Goal: Task Accomplishment & Management: Use online tool/utility

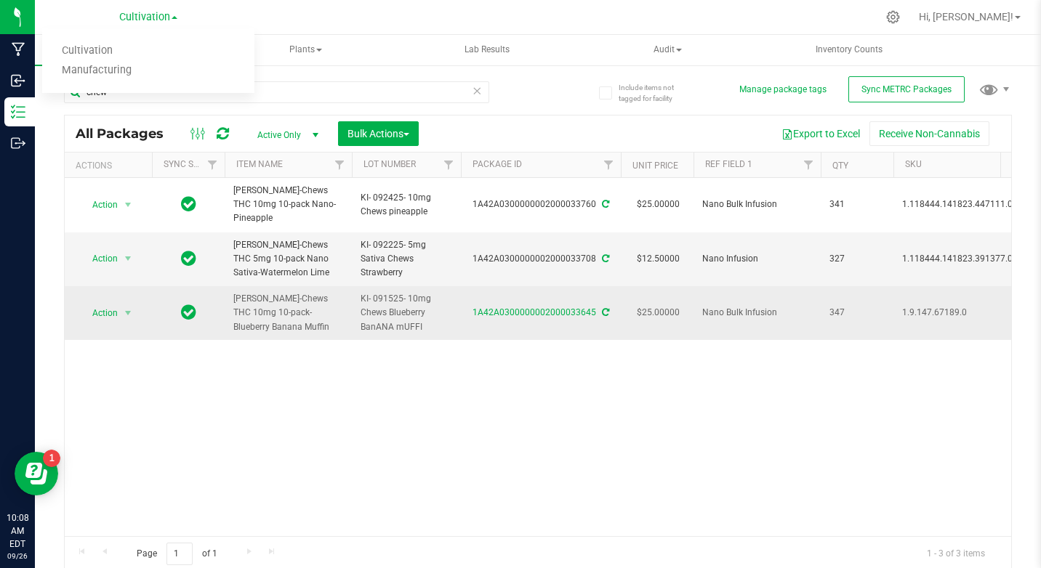
drag, startPoint x: 730, startPoint y: 379, endPoint x: 480, endPoint y: 326, distance: 255.5
click at [728, 379] on div "Action Action Adjust qty Create package Edit attributes Global inventory Locate…" at bounding box center [538, 357] width 946 height 358
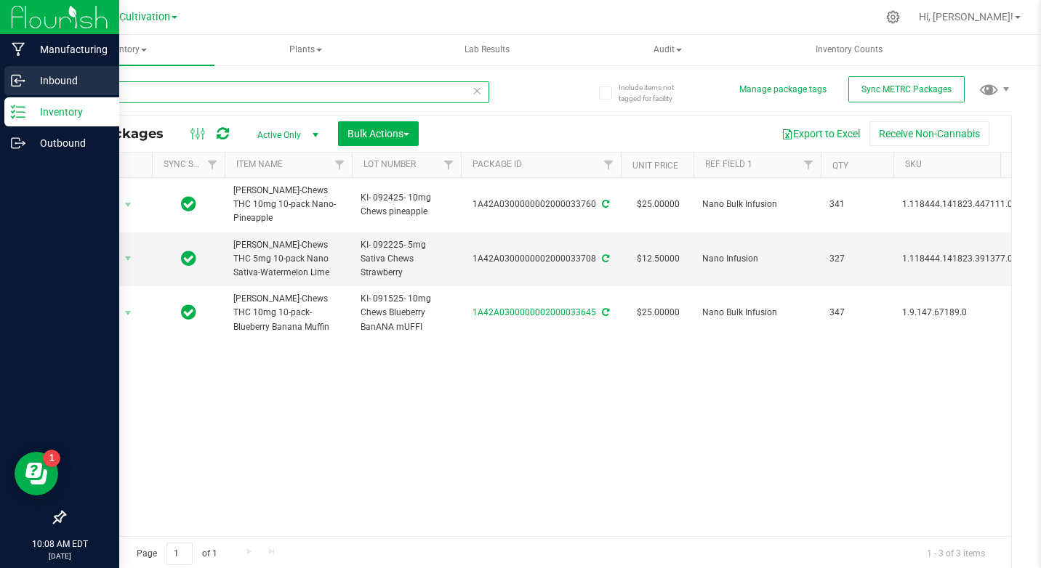
drag, startPoint x: 137, startPoint y: 98, endPoint x: 26, endPoint y: 78, distance: 112.2
click at [26, 78] on div "Manufacturing Inbound Inventory Outbound 10:08 AM EDT [DATE] 09/26 Cultivation …" at bounding box center [520, 284] width 1041 height 568
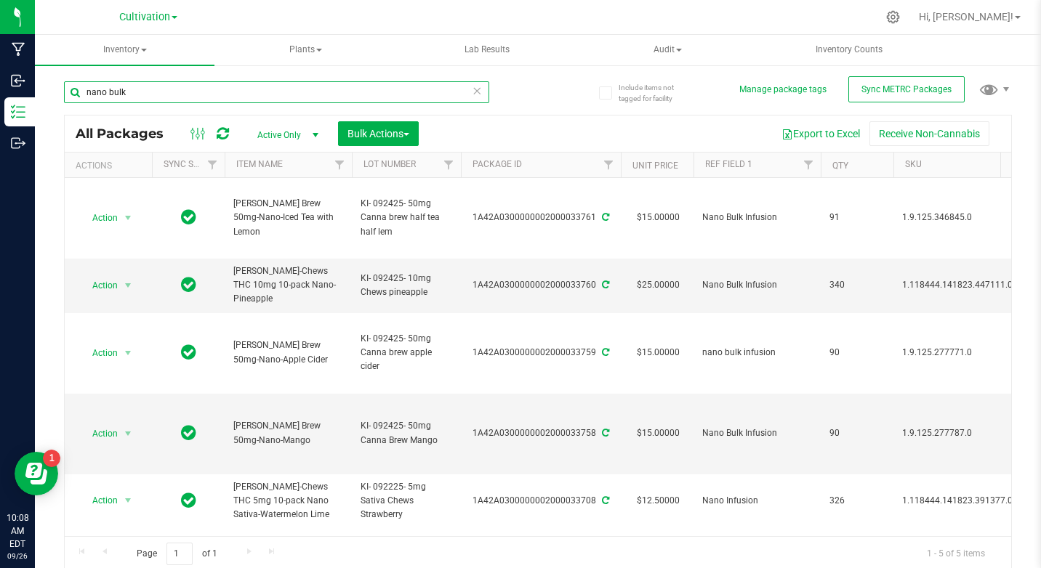
type input "nano bulk"
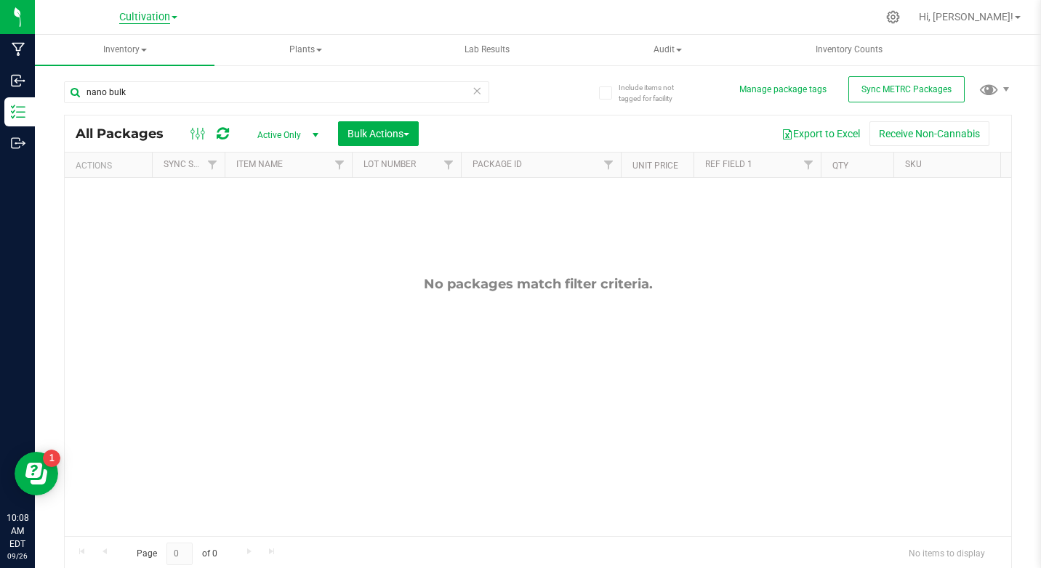
click at [162, 20] on span "Cultivation" at bounding box center [144, 17] width 51 height 13
click at [222, 257] on div "No packages match filter criteria." at bounding box center [538, 406] width 946 height 456
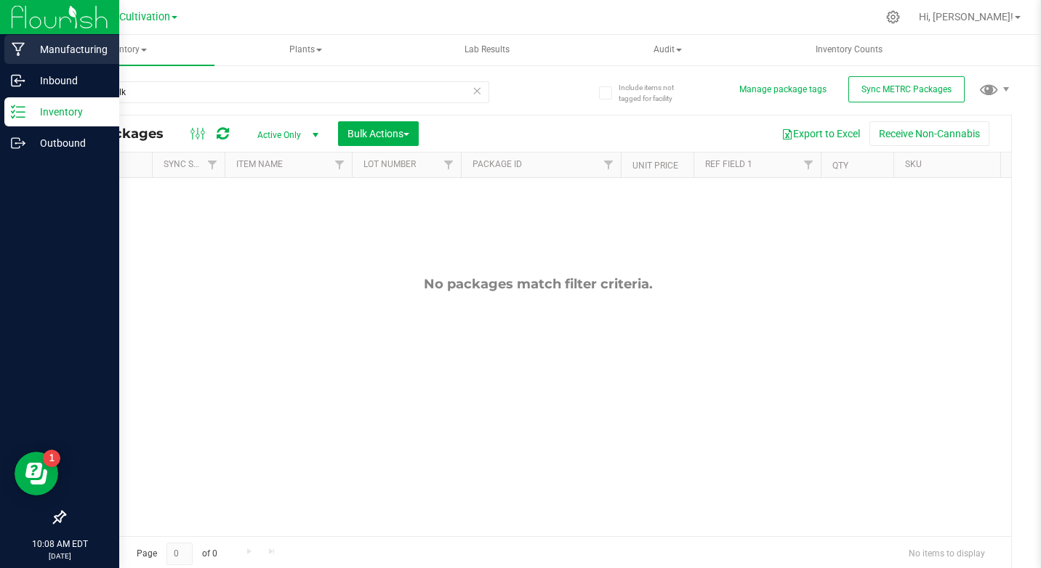
click at [25, 59] on div "Manufacturing" at bounding box center [61, 49] width 115 height 29
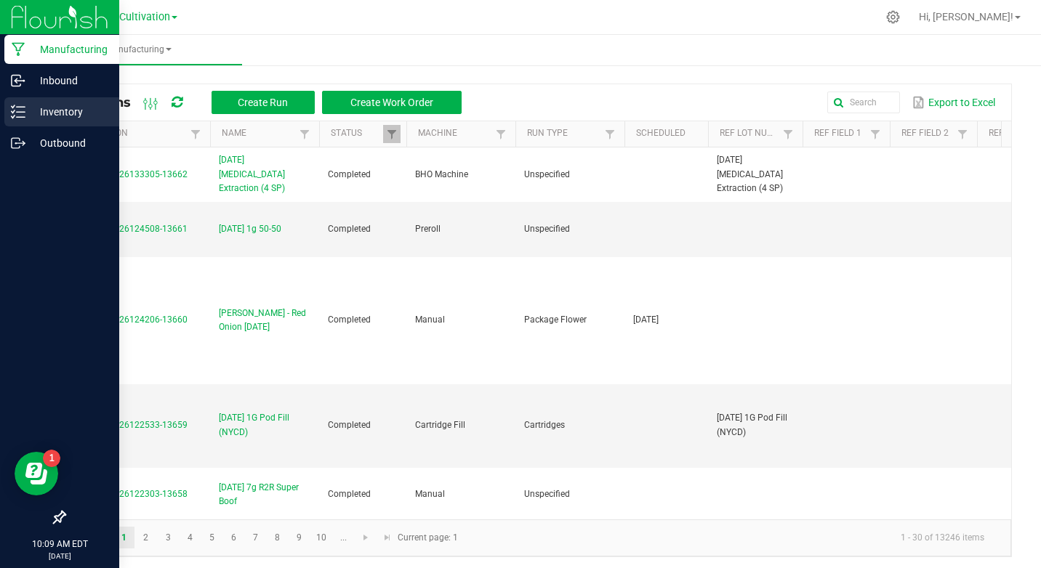
click at [62, 102] on div "Inventory" at bounding box center [61, 111] width 115 height 29
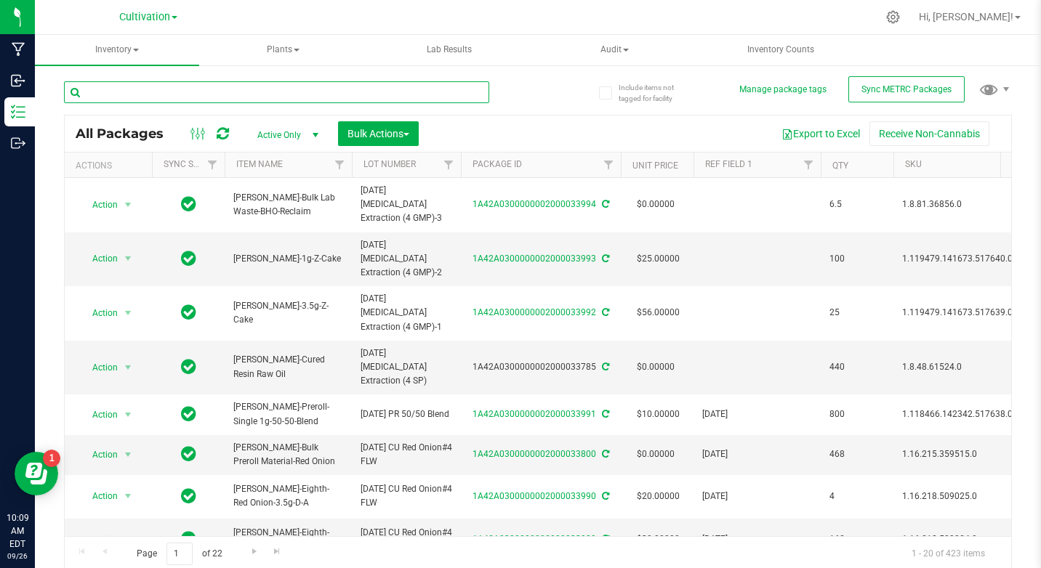
type input "[DATE]"
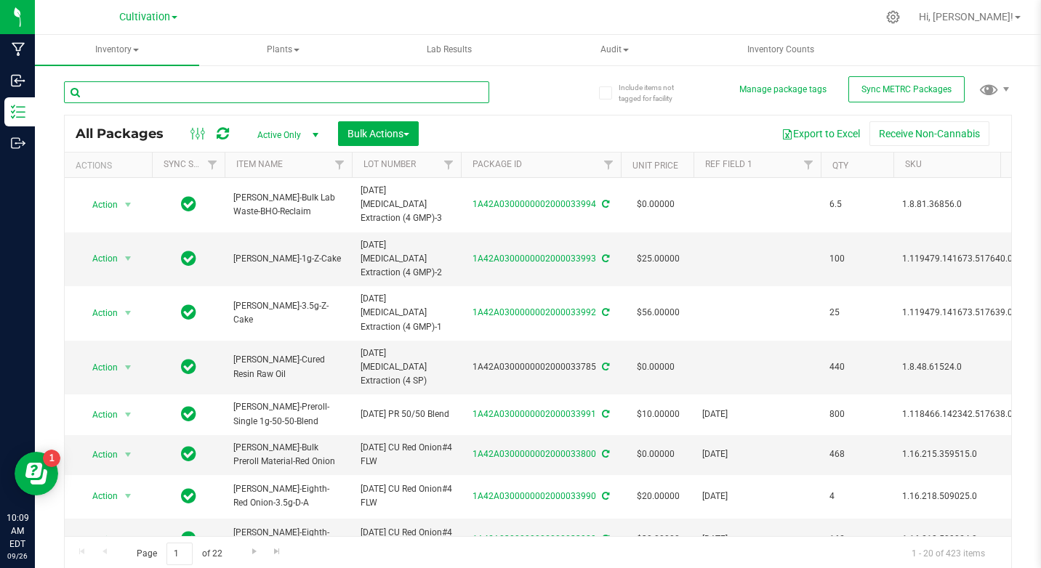
type input "[DATE]"
click at [238, 93] on input "text" at bounding box center [276, 92] width 425 height 22
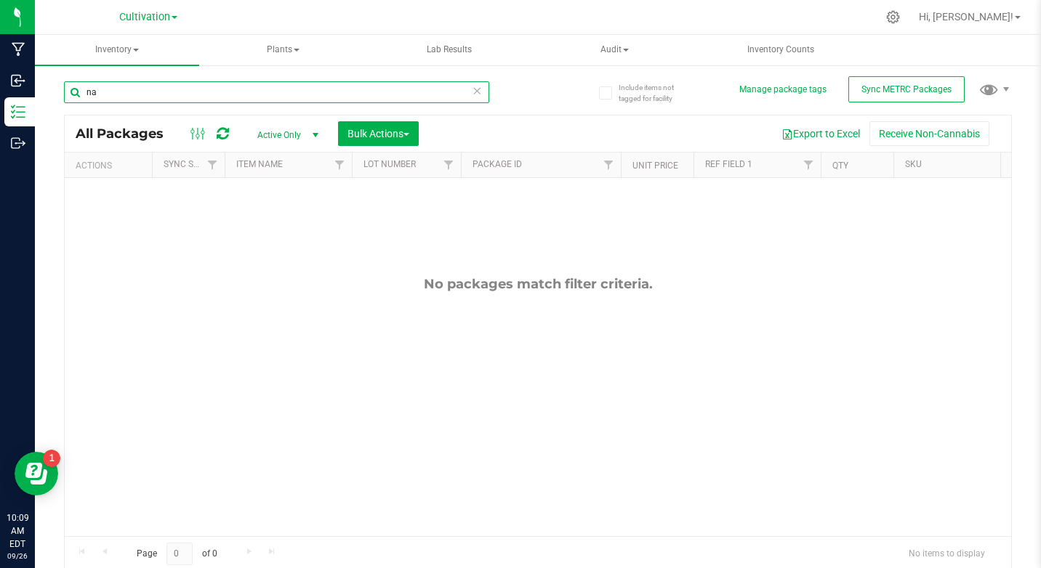
type input "n"
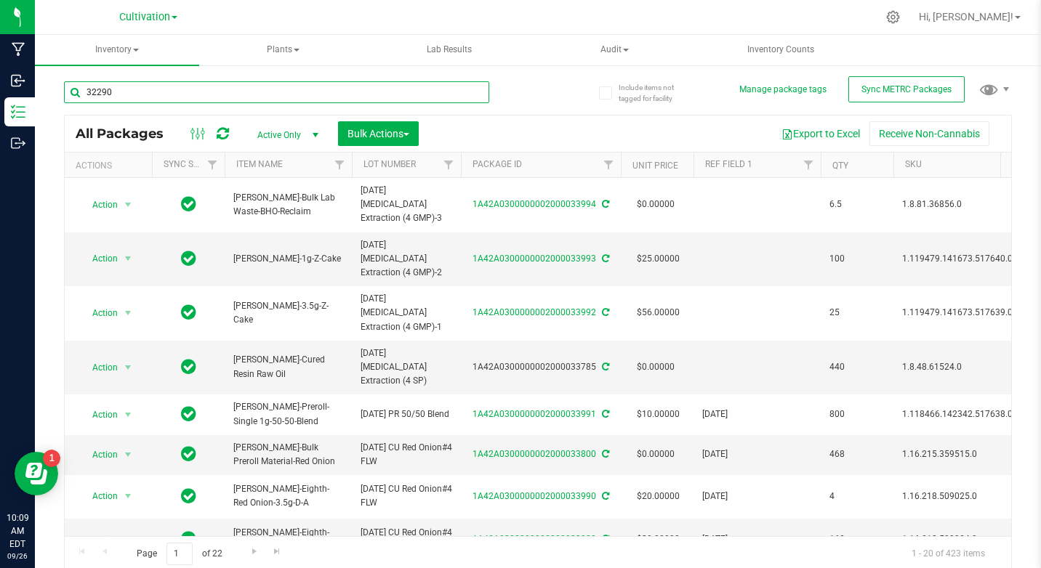
type input "32290"
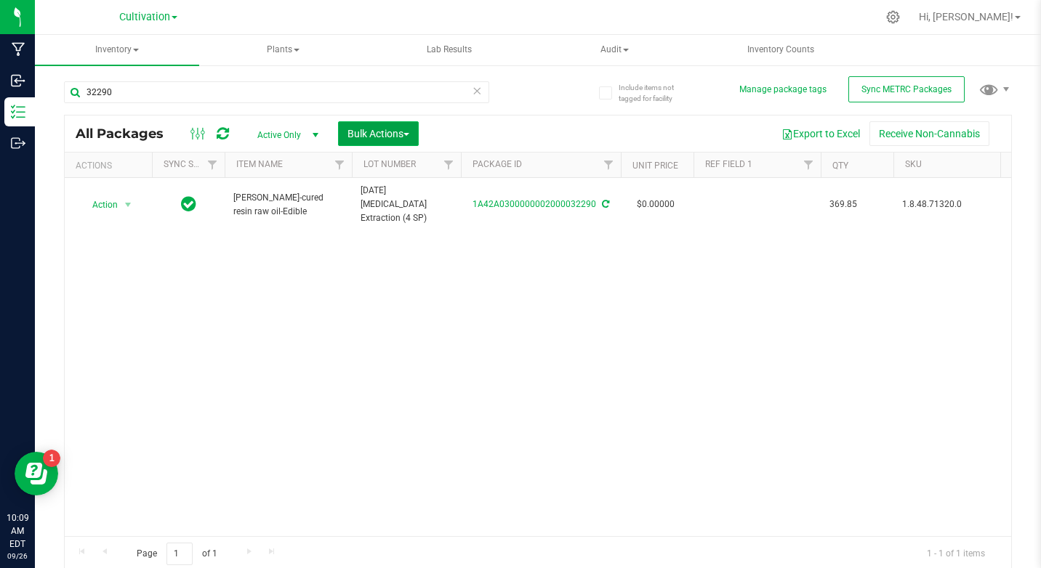
click at [373, 130] on span "Bulk Actions" at bounding box center [378, 134] width 62 height 12
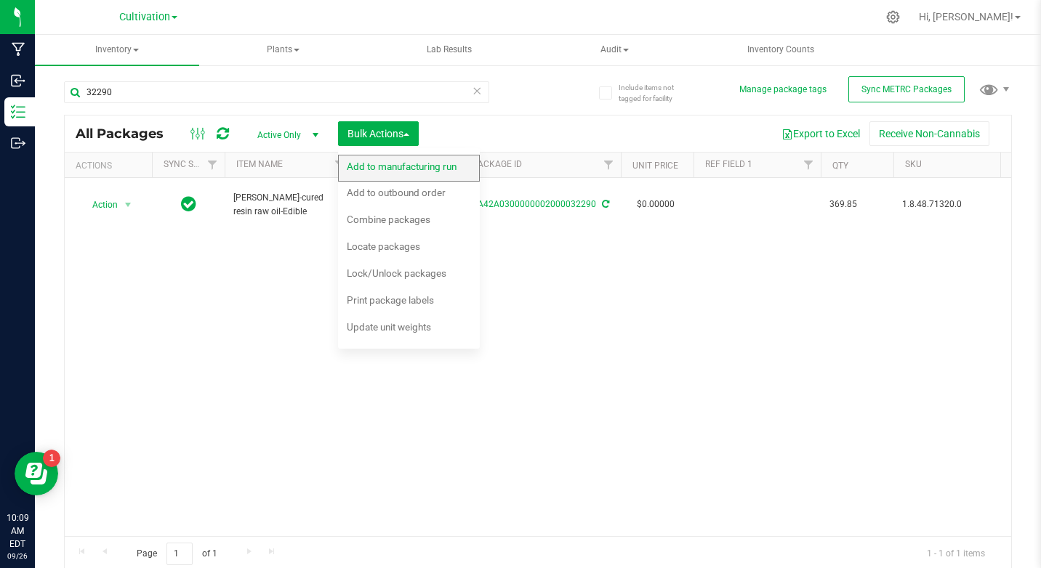
click at [366, 170] on span "Add to manufacturing run" at bounding box center [402, 167] width 110 height 12
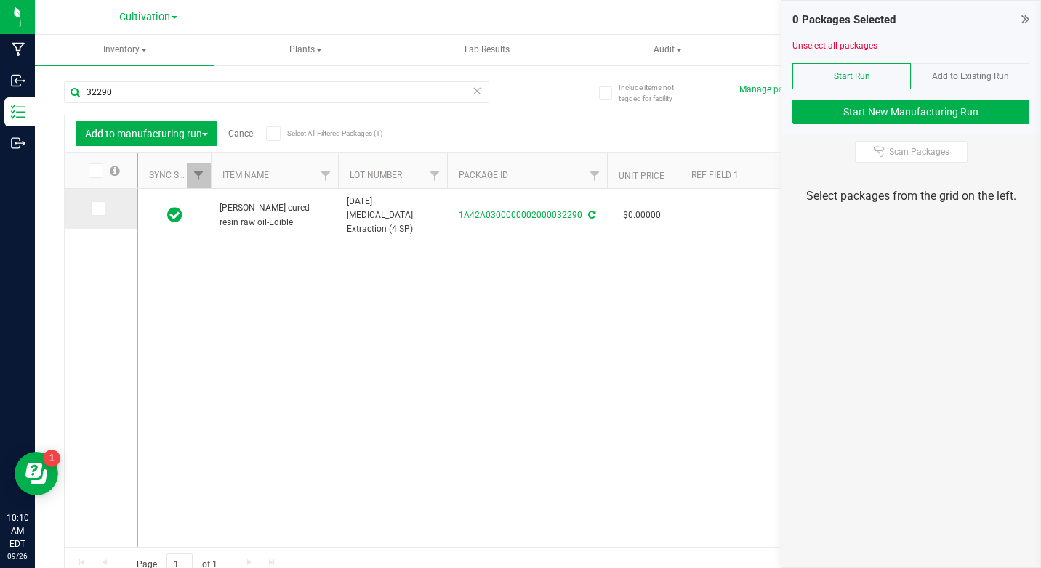
click at [97, 209] on icon at bounding box center [96, 209] width 9 height 0
click at [0, 0] on input "checkbox" at bounding box center [0, 0] width 0 height 0
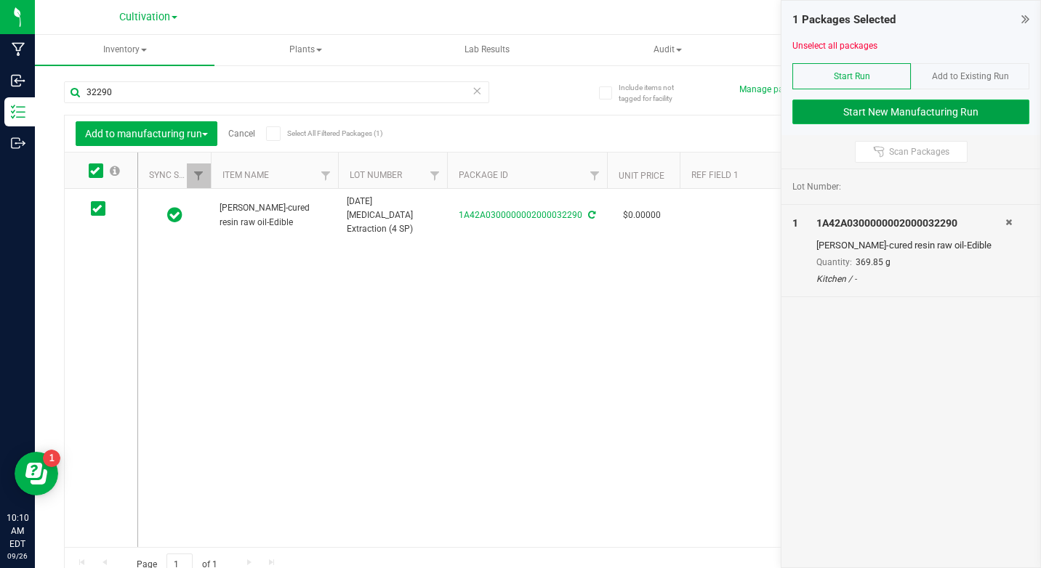
click at [862, 113] on button "Start New Manufacturing Run" at bounding box center [910, 112] width 237 height 25
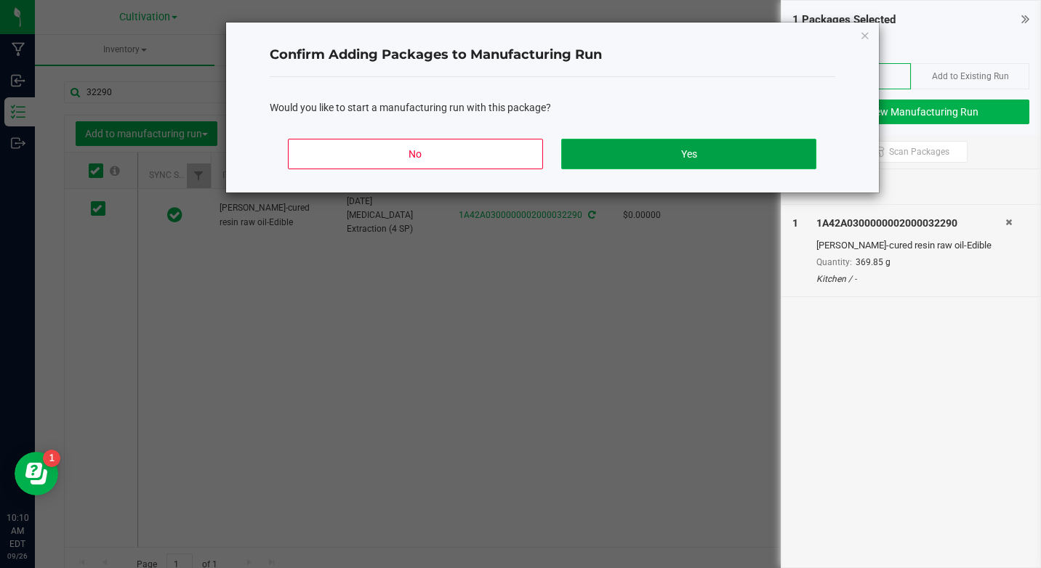
click at [663, 160] on button "Yes" at bounding box center [688, 154] width 254 height 31
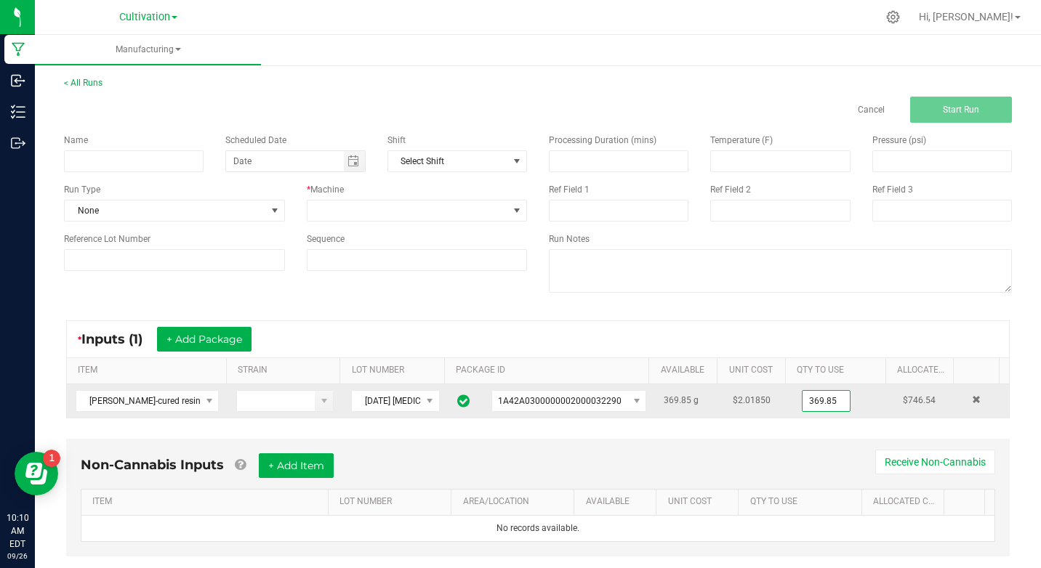
click at [810, 405] on input "369.85" at bounding box center [825, 401] width 47 height 20
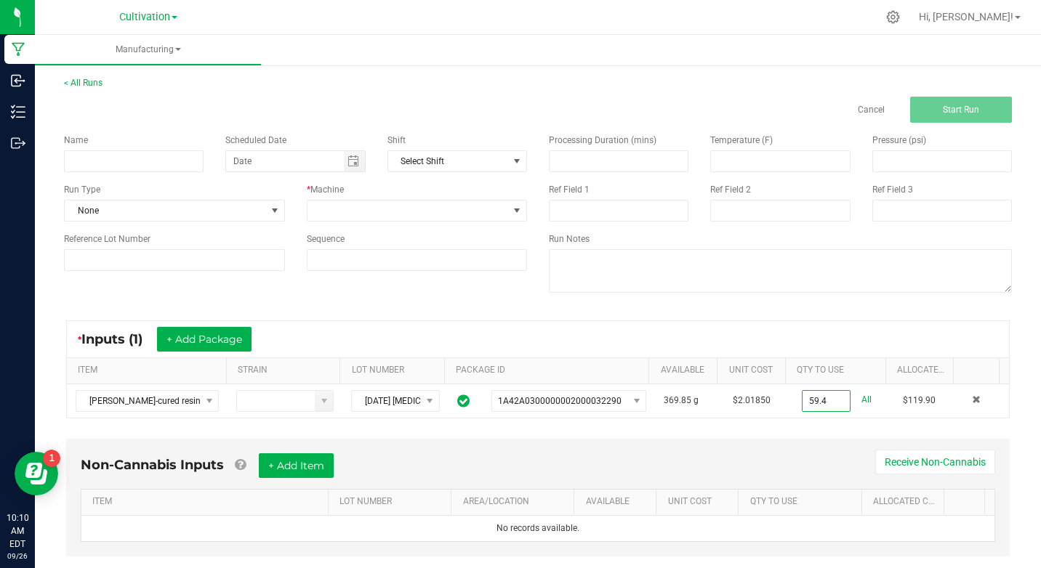
type input "59.4000 g"
click at [772, 459] on div "Non-Cannabis Inputs + Add Item Receive Non-Cannabis" at bounding box center [538, 471] width 914 height 36
click at [103, 163] on input at bounding box center [134, 161] width 140 height 22
click at [111, 171] on input "KI- 091925- Nano Bulk Infusion" at bounding box center [134, 161] width 140 height 22
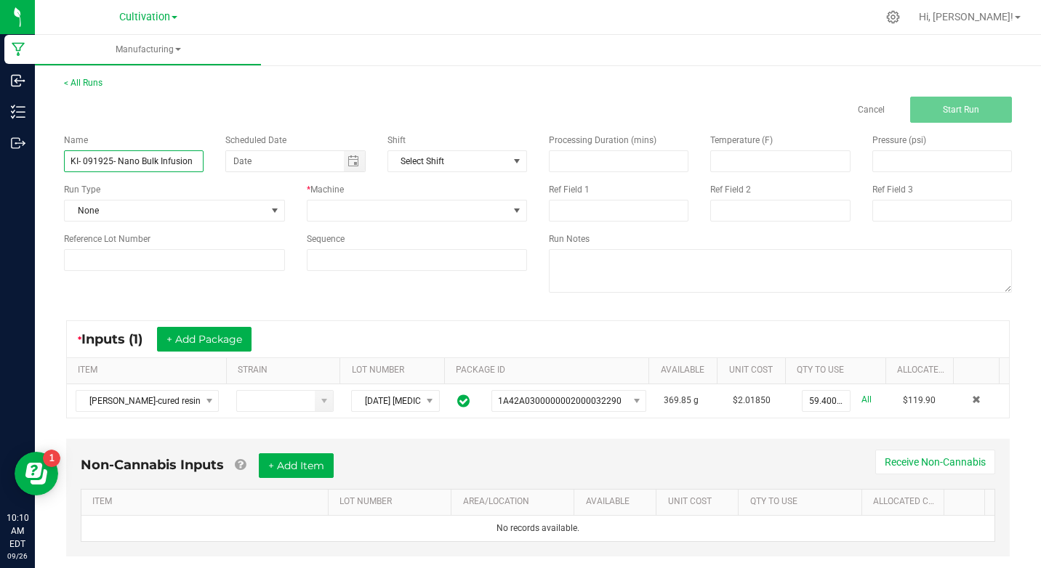
click at [111, 171] on input "KI- 091925- Nano Bulk Infusion" at bounding box center [134, 161] width 140 height 22
type input "KI- 091925- Nano Bulk Infusion"
click at [143, 222] on div "Name KI- 091925- Nano Bulk Infusion Scheduled Date Shift Select Shift Run Type …" at bounding box center [295, 202] width 485 height 159
click at [121, 201] on span "None" at bounding box center [165, 211] width 201 height 20
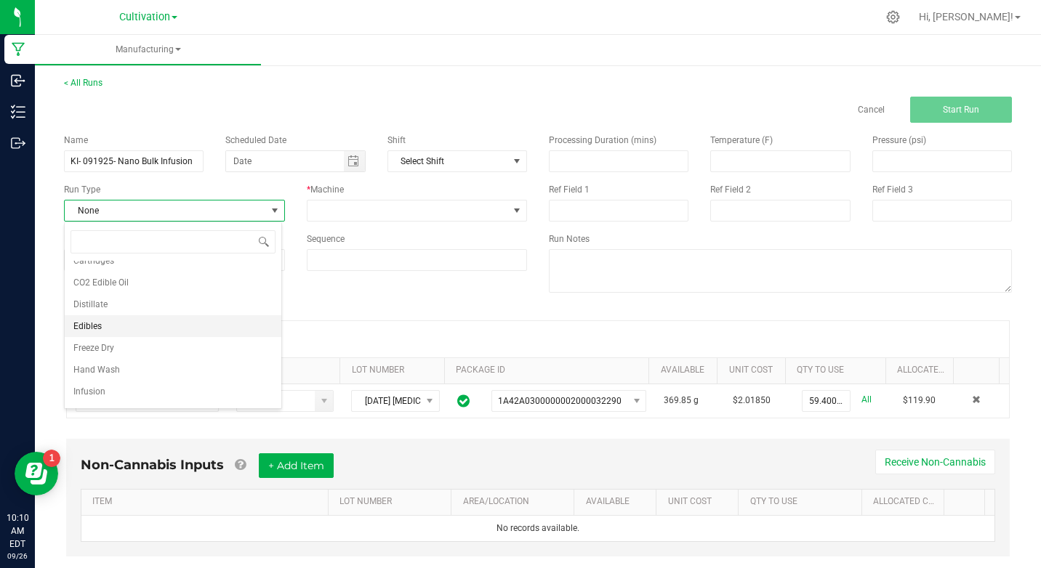
scroll to position [145, 0]
click at [94, 366] on span "Infusion" at bounding box center [89, 366] width 32 height 15
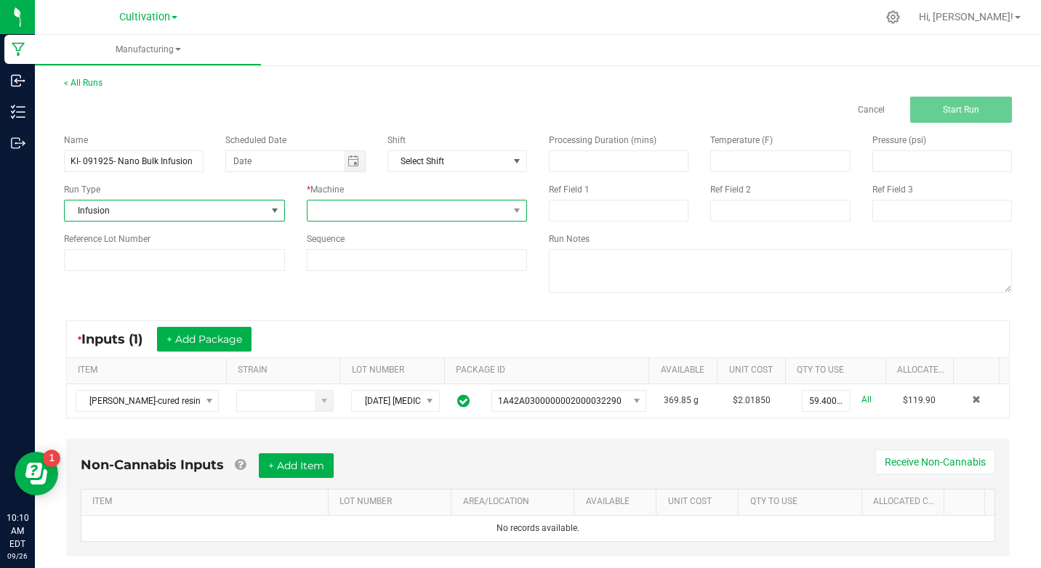
click at [396, 206] on span at bounding box center [407, 211] width 201 height 20
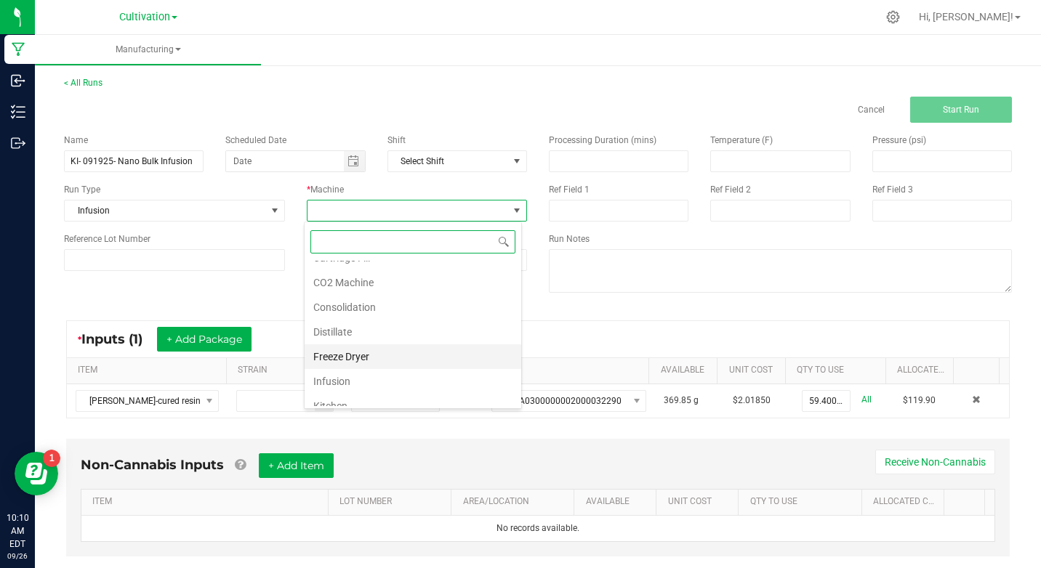
scroll to position [73, 0]
click at [355, 365] on li "Kitchen" at bounding box center [412, 373] width 217 height 25
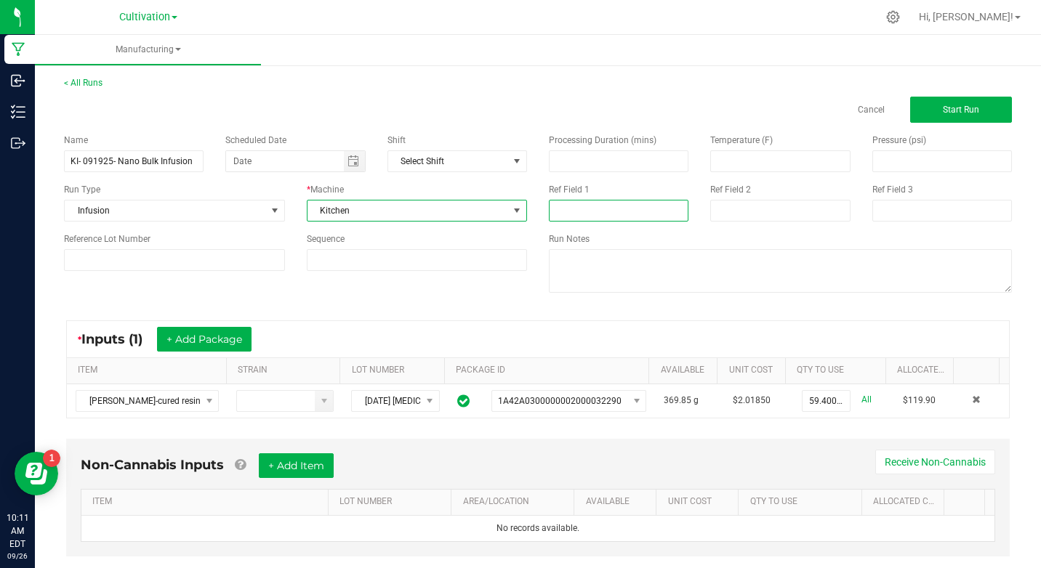
click at [633, 214] on input at bounding box center [619, 211] width 140 height 22
type input "Nano Bulk Infusion"
type input "month/day/year"
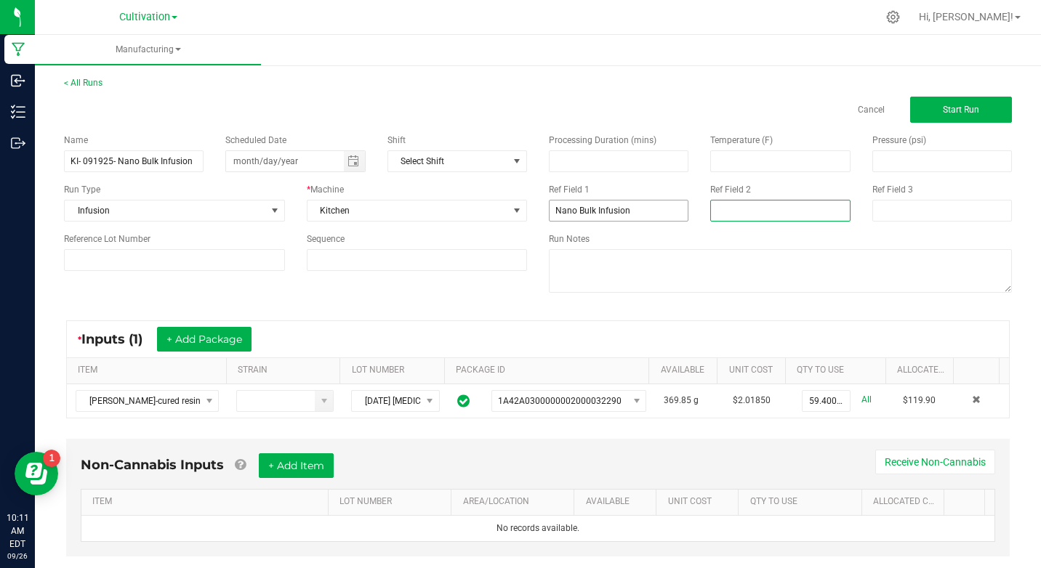
type input "Nano Bulk Infusion"
type input "month/day/year"
click at [693, 339] on div "* Inputs (1) + Add Package" at bounding box center [538, 339] width 942 height 36
click at [961, 106] on span "Start Run" at bounding box center [960, 110] width 36 height 10
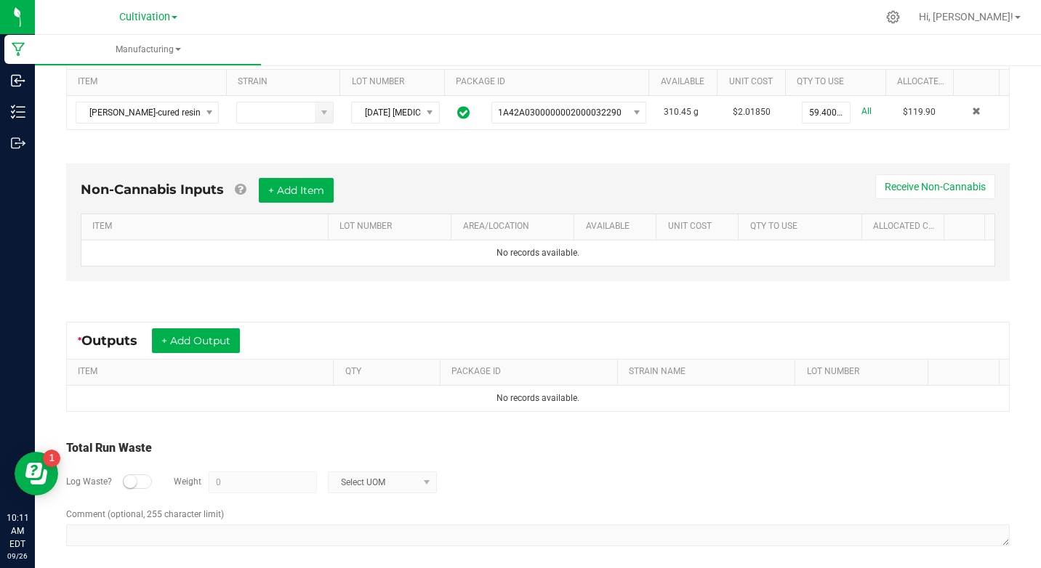
scroll to position [328, 0]
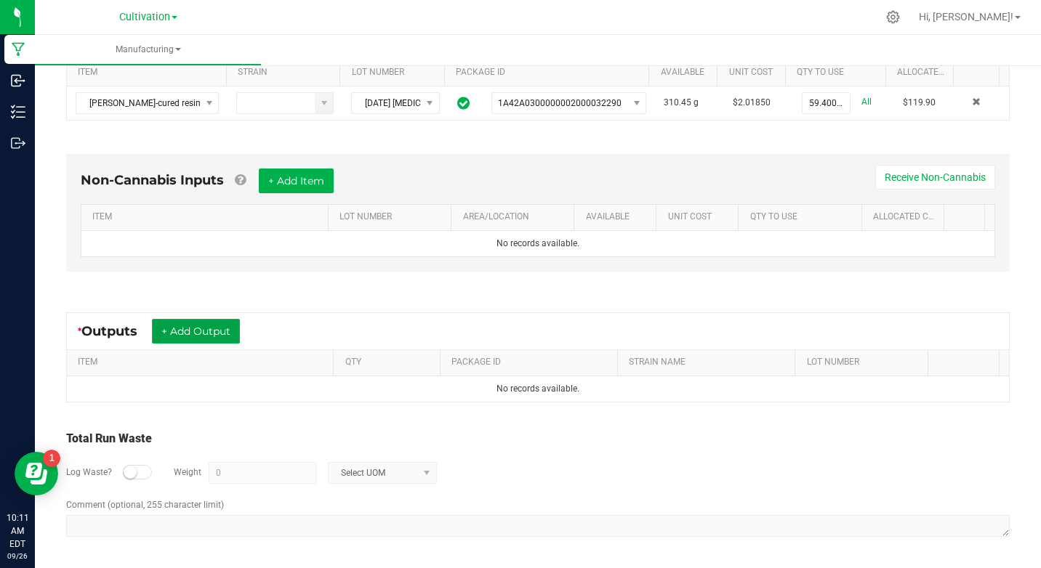
click at [231, 336] on button "+ Add Output" at bounding box center [196, 331] width 88 height 25
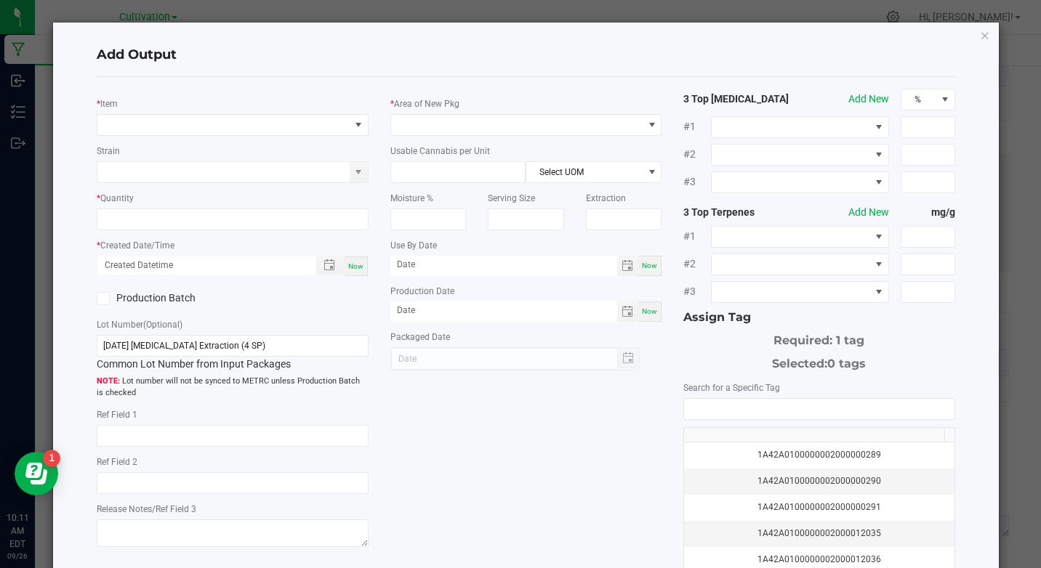
click at [228, 103] on div "* Item" at bounding box center [232, 116] width 271 height 40
click at [229, 139] on div "* Item Strain * Quantity * Created Date/Time Now Production Batch Lot Number (O…" at bounding box center [232, 320] width 293 height 463
click at [200, 129] on span "NO DATA FOUND" at bounding box center [222, 125] width 251 height 20
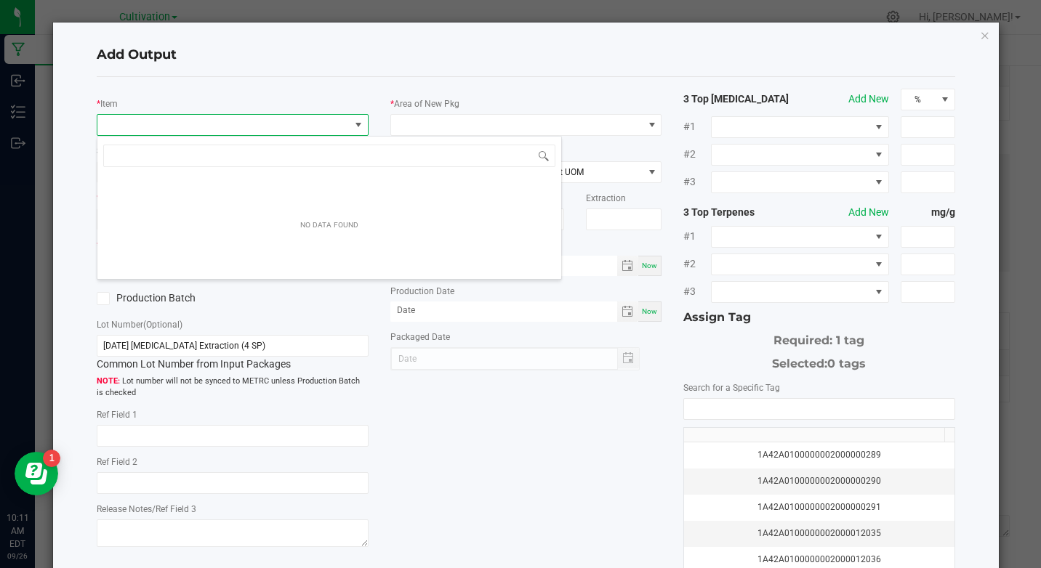
scroll to position [22, 268]
type input "nano"
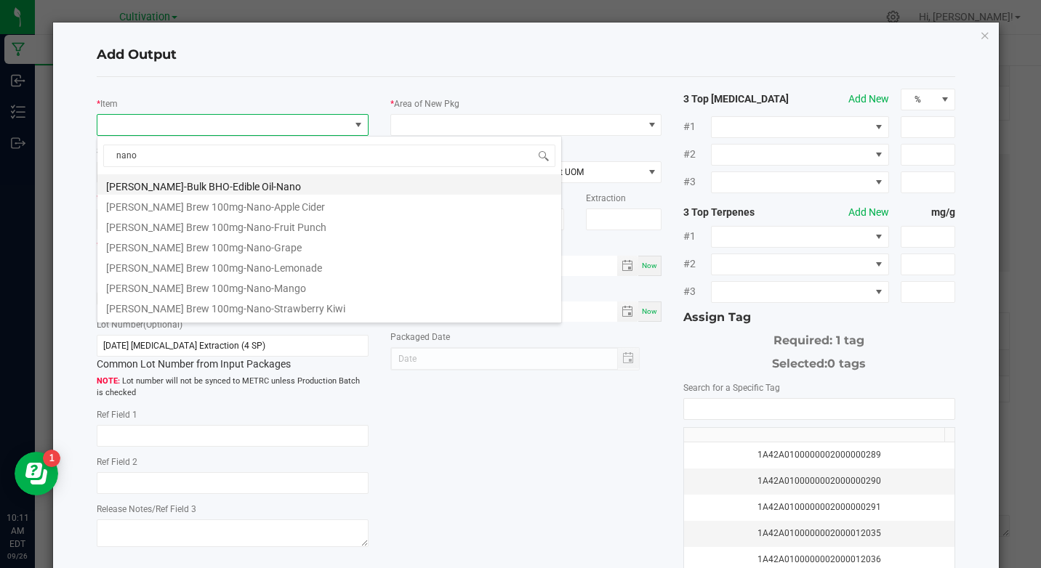
click at [254, 189] on li "[PERSON_NAME]-Bulk BHO-Edible Oil-Nano" at bounding box center [329, 184] width 464 height 20
type input "0.0000 g"
type input "3.3"
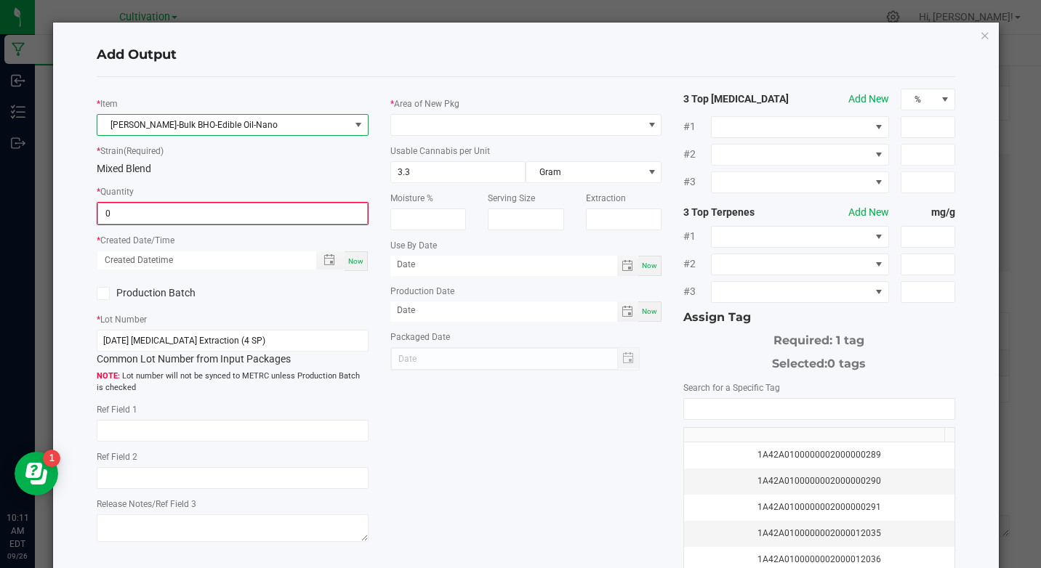
click at [228, 210] on input "0" at bounding box center [232, 213] width 268 height 20
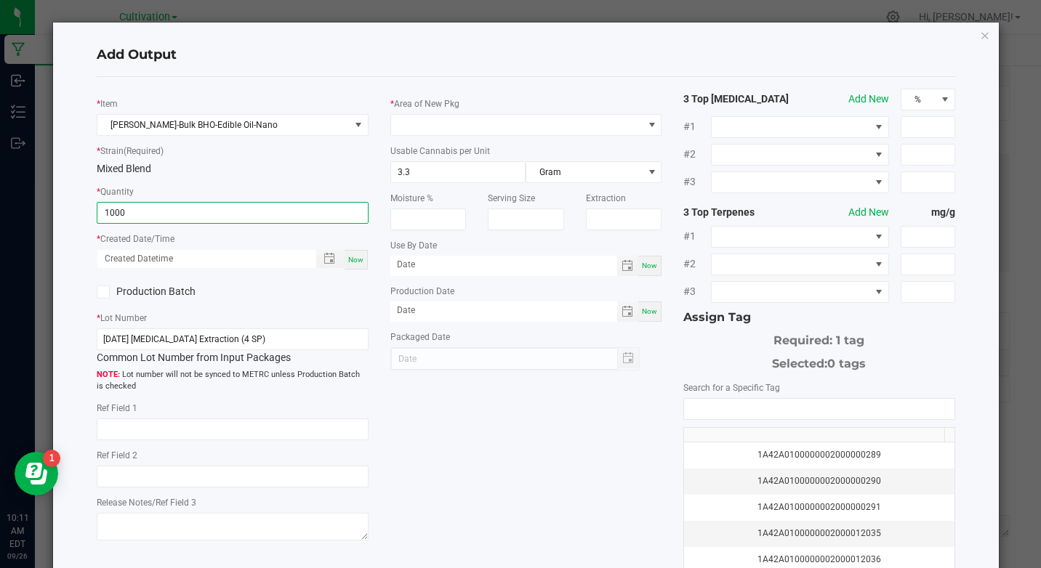
type input "1000.0000 g"
click at [361, 262] on div "Now" at bounding box center [355, 260] width 23 height 20
type input "[DATE] 10:11 AM"
type input "[DATE]"
click at [150, 286] on label "Production Batch" at bounding box center [159, 291] width 125 height 15
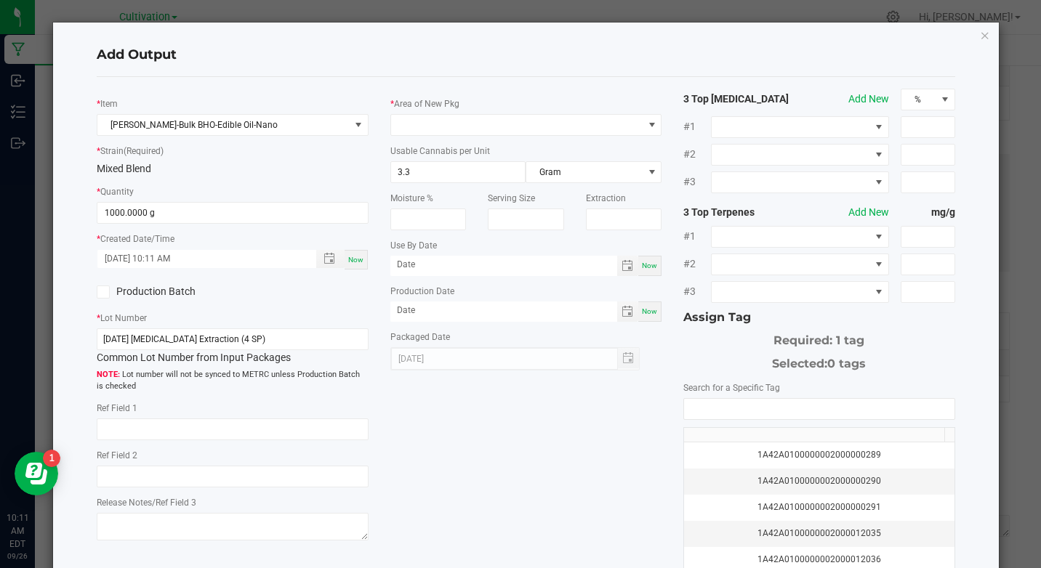
click at [0, 0] on input "Production Batch" at bounding box center [0, 0] width 0 height 0
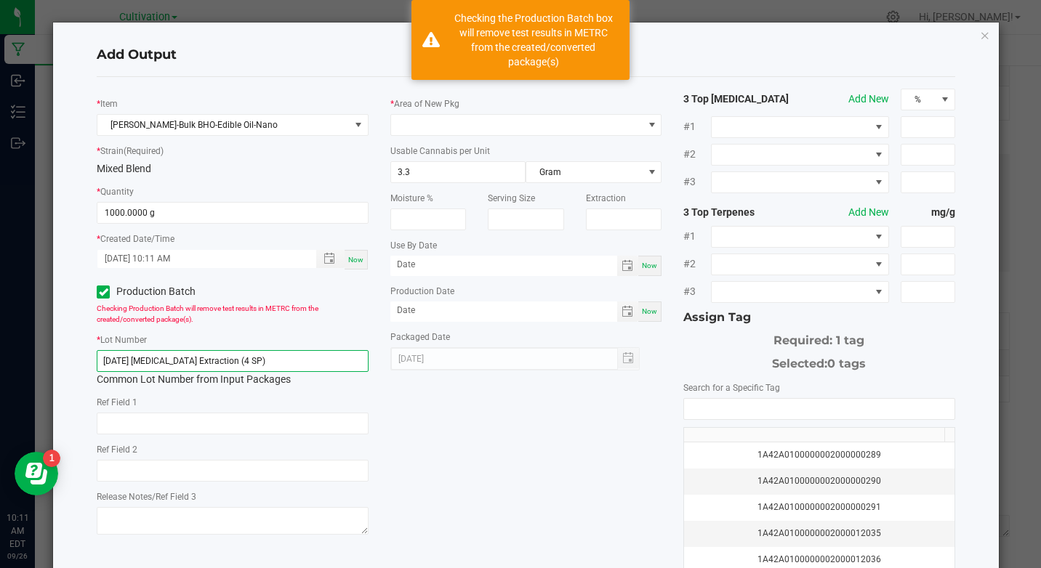
click at [178, 358] on input "[DATE] [MEDICAL_DATA] Extraction (4 SP)" at bounding box center [232, 361] width 271 height 22
paste input "KI- 091925- Nano Bulk Infusion"
type input "KI- 091925- Nano Bulk Infusion"
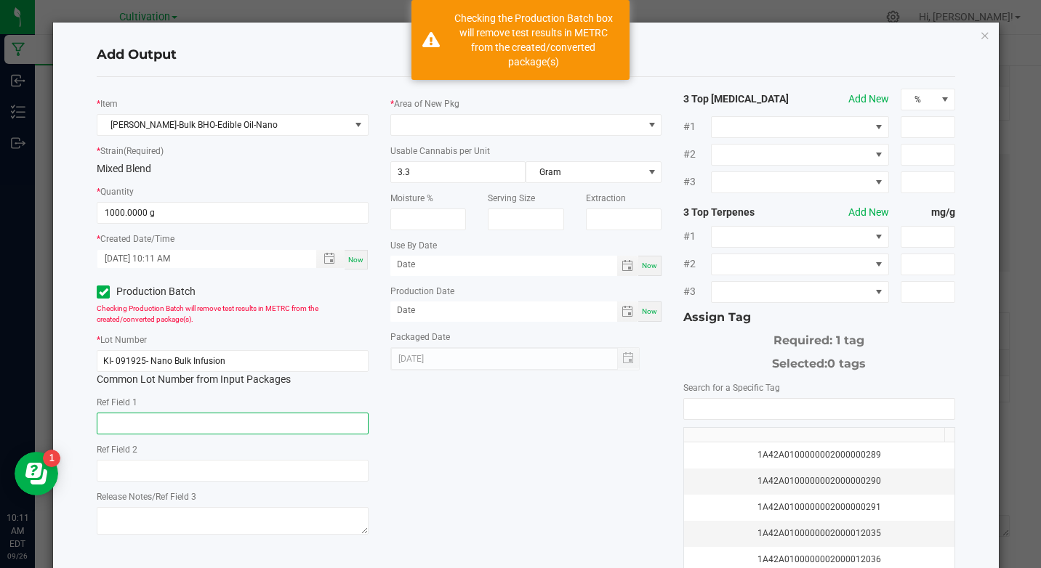
click at [189, 413] on input "text" at bounding box center [232, 424] width 271 height 22
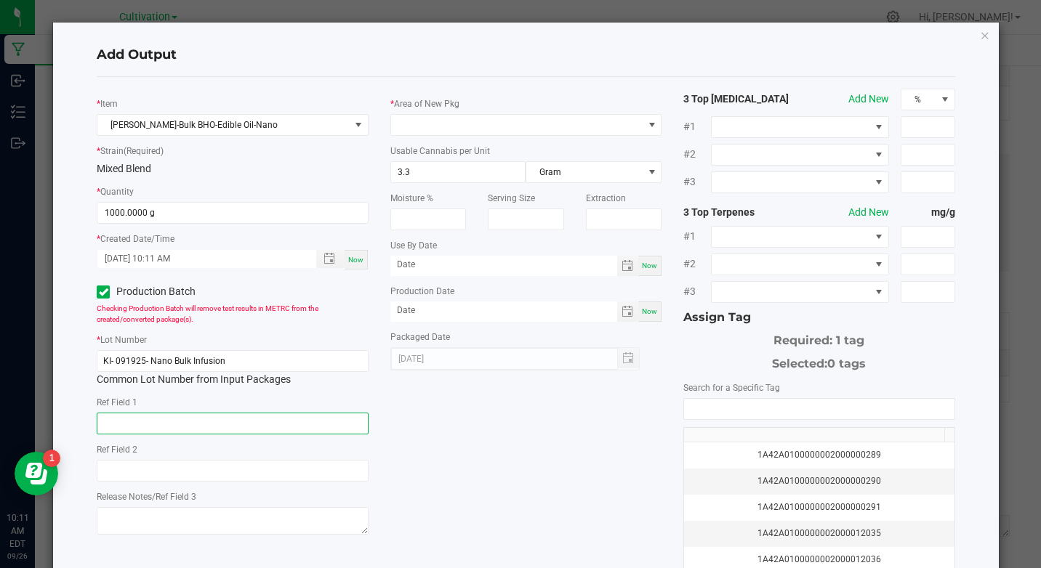
type input "n"
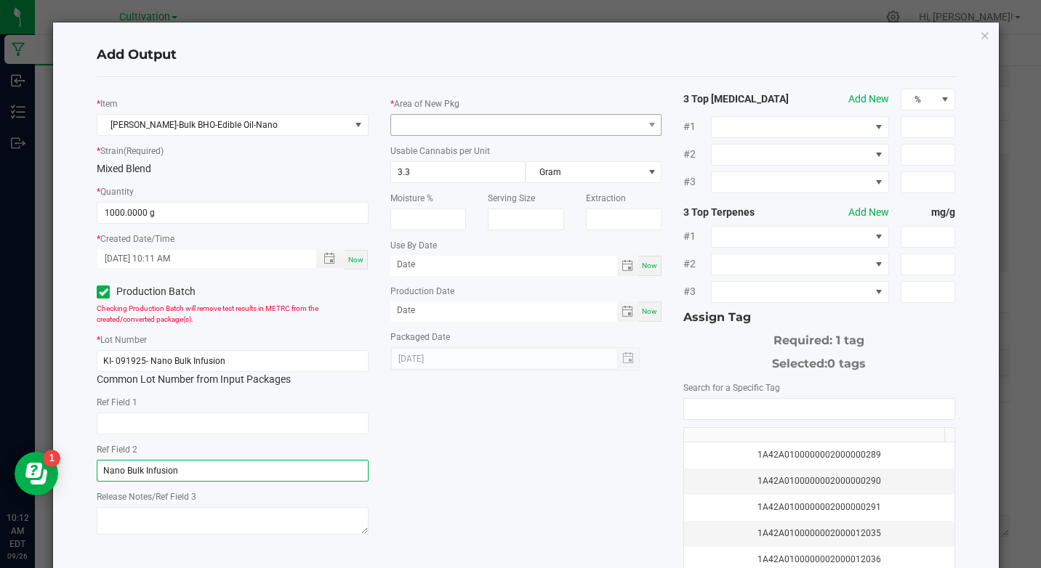
type input "Nano Bulk Infusion"
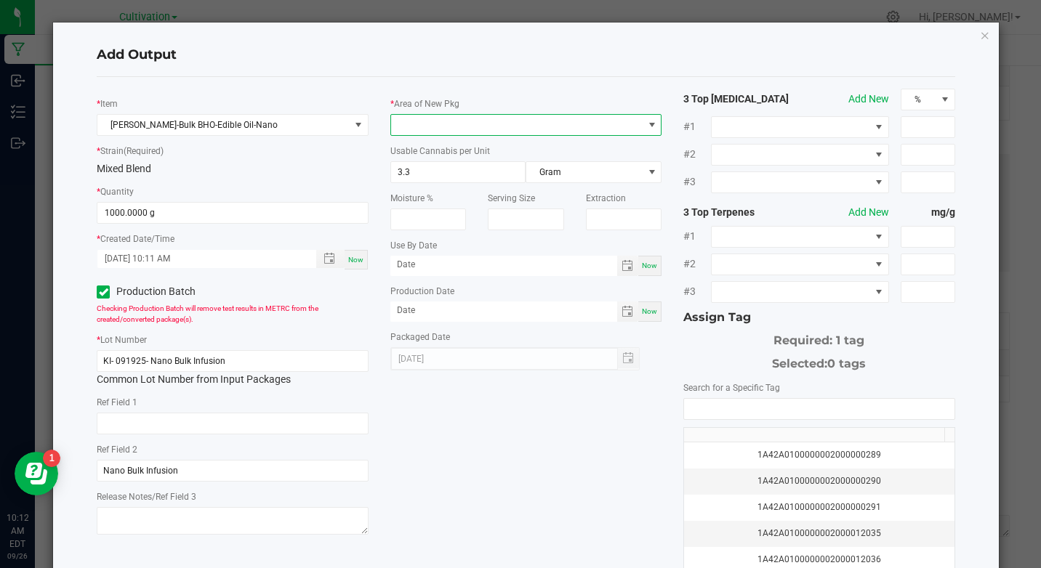
click at [435, 115] on span at bounding box center [516, 125] width 251 height 20
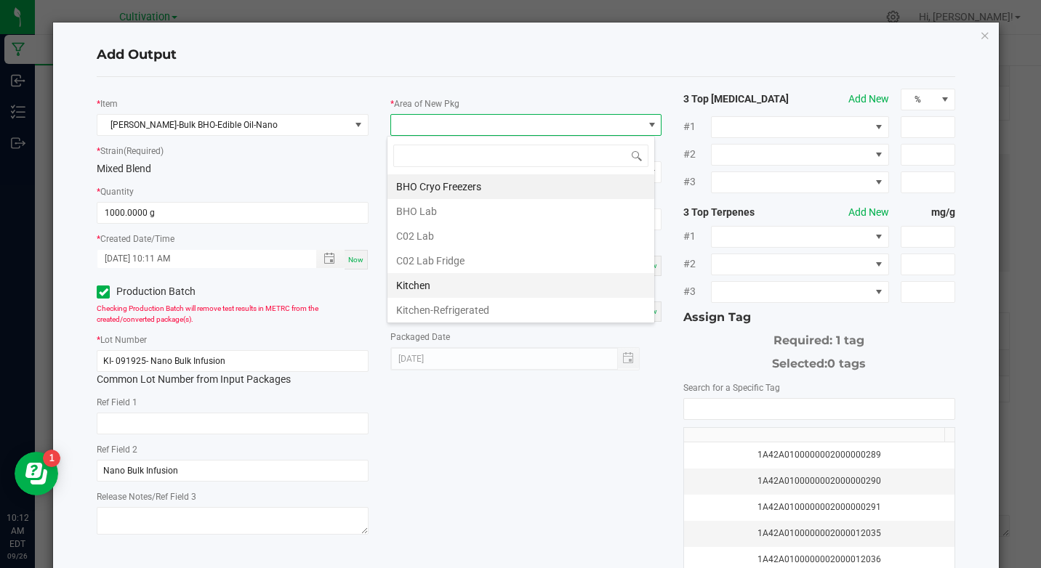
click at [458, 283] on li "Kitchen" at bounding box center [520, 285] width 267 height 25
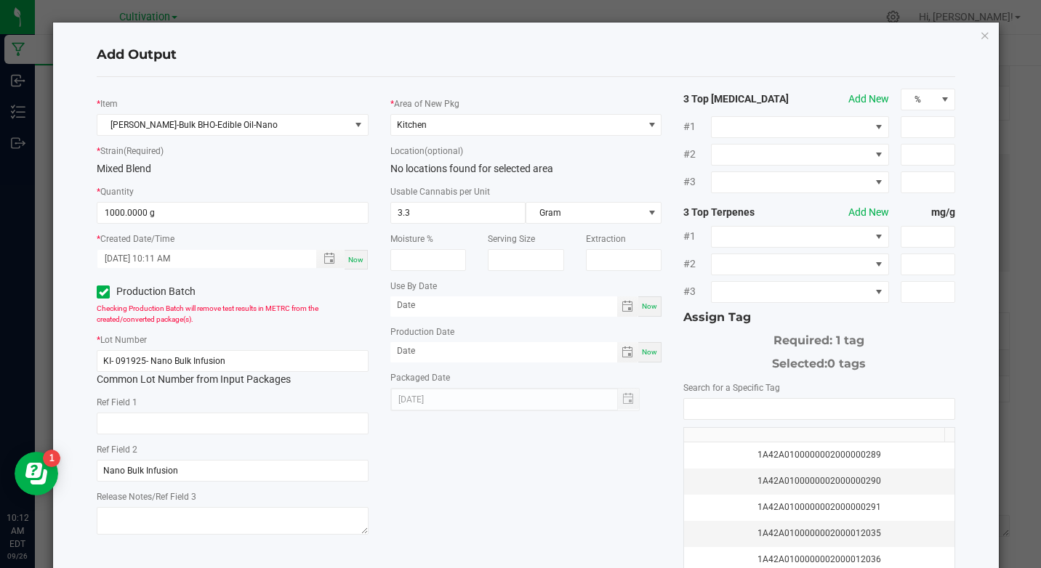
click at [642, 307] on span "Now" at bounding box center [649, 306] width 15 height 8
type input "[DATE]"
click at [642, 352] on span "Now" at bounding box center [649, 352] width 15 height 8
type input "[DATE]"
click at [445, 308] on input "[DATE]" at bounding box center [503, 305] width 227 height 18
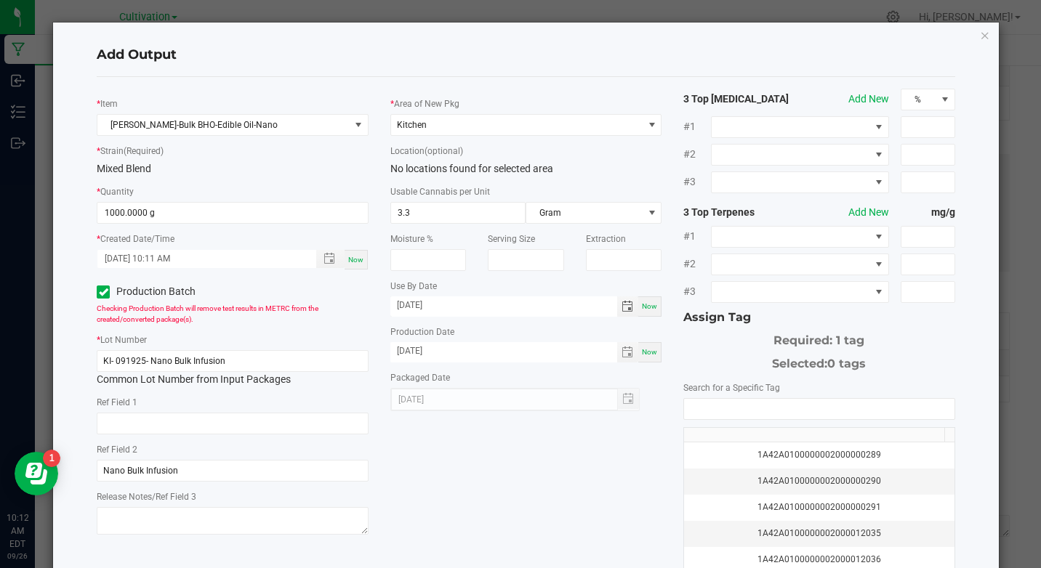
type input "[DATE]"
click at [572, 78] on div "* [PERSON_NAME]-Bulk BHO-Edible Oil-Nano * Strain (Required) Mixed Blend * Quan…" at bounding box center [525, 349] width 857 height 544
click at [711, 431] on th at bounding box center [813, 435] width 259 height 15
click at [714, 405] on input "NO DATA FOUND" at bounding box center [819, 409] width 270 height 20
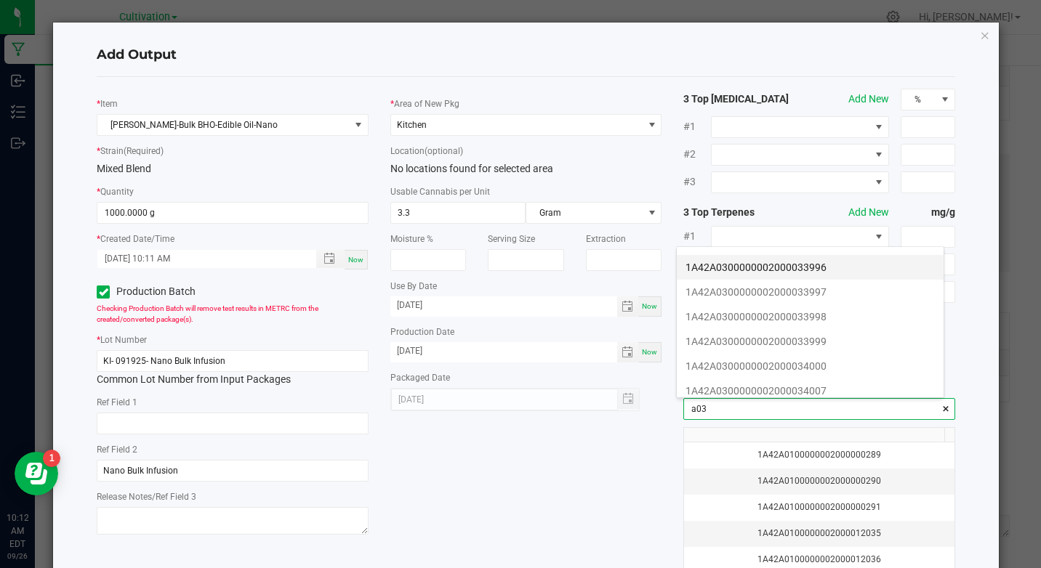
scroll to position [218, 0]
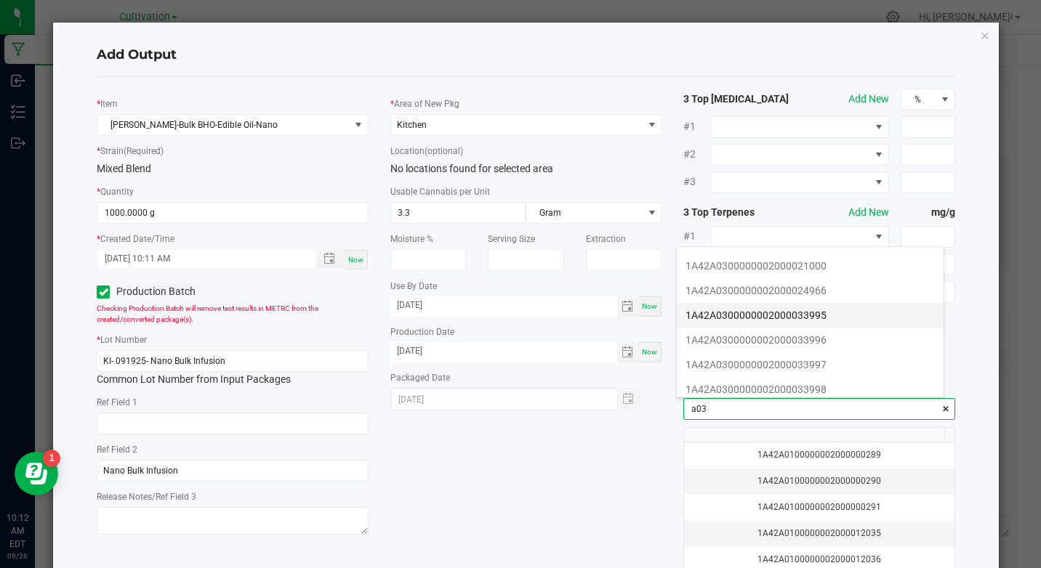
click at [827, 315] on li "1A42A0300000002000033995" at bounding box center [810, 315] width 267 height 25
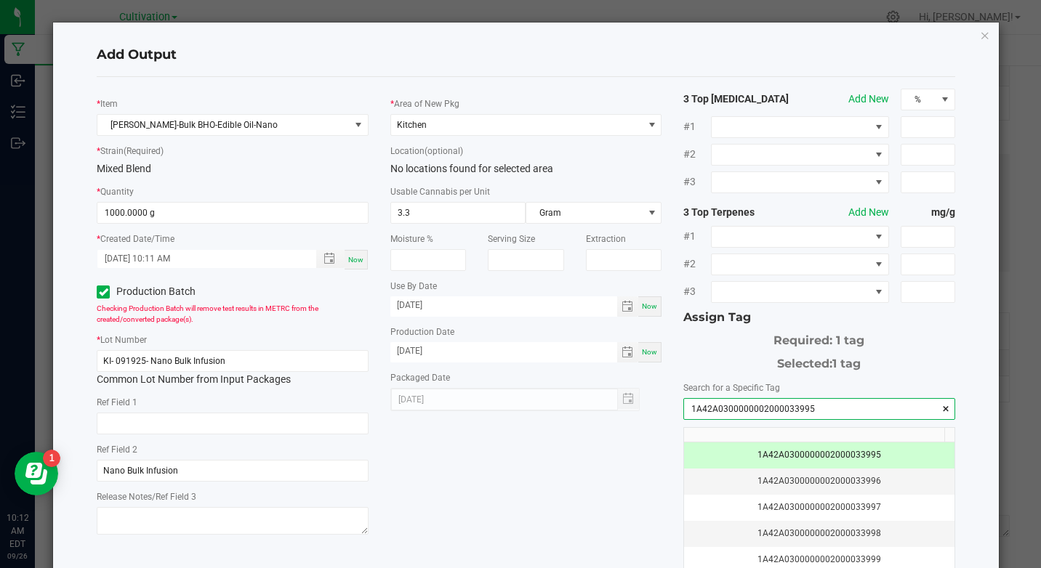
type input "1A42A0300000002000033995"
click at [732, 75] on div "Add Output" at bounding box center [525, 55] width 857 height 43
click at [601, 103] on div "* Area of New Pkg Kitchen" at bounding box center [525, 116] width 271 height 40
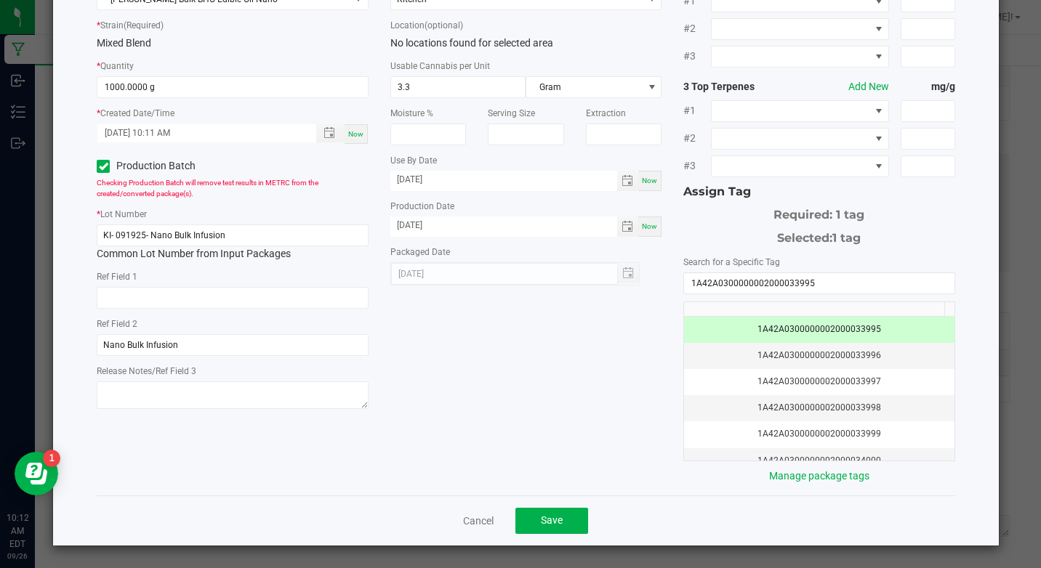
click at [100, 166] on icon at bounding box center [103, 166] width 9 height 0
click at [0, 0] on input "Production Batch" at bounding box center [0, 0] width 0 height 0
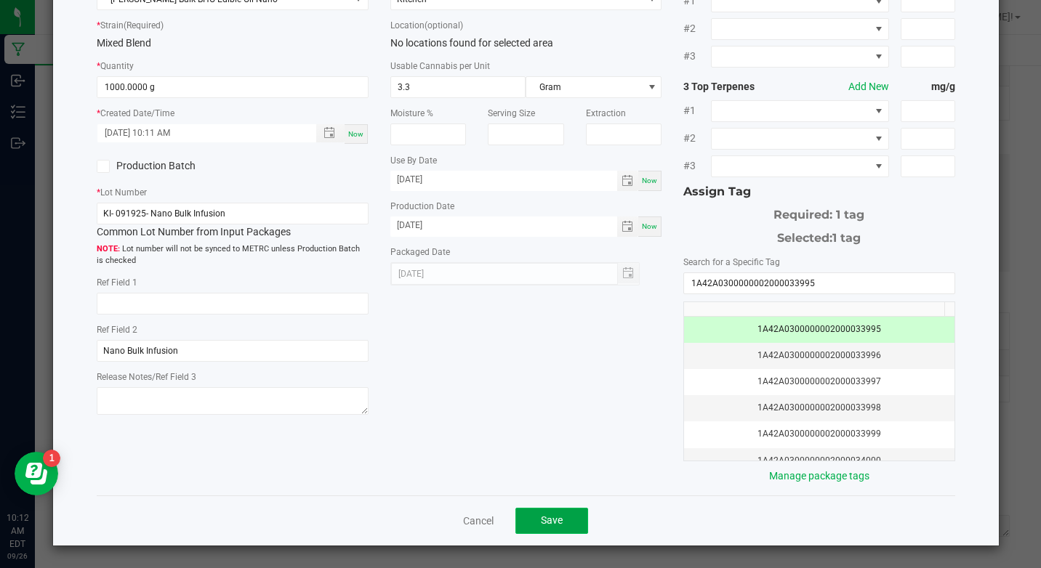
click at [535, 519] on button "Save" at bounding box center [551, 521] width 73 height 26
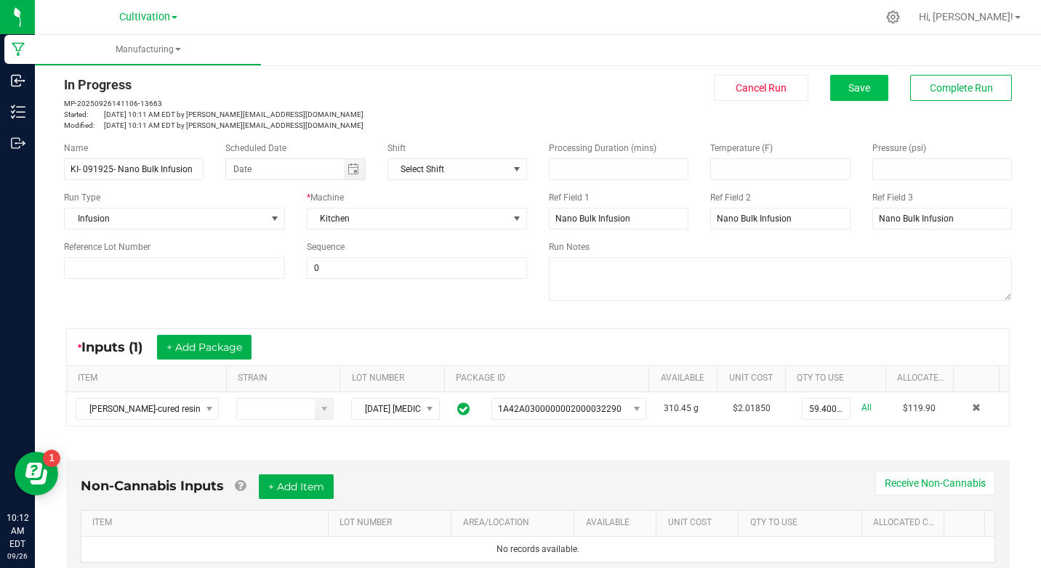
scroll to position [0, 0]
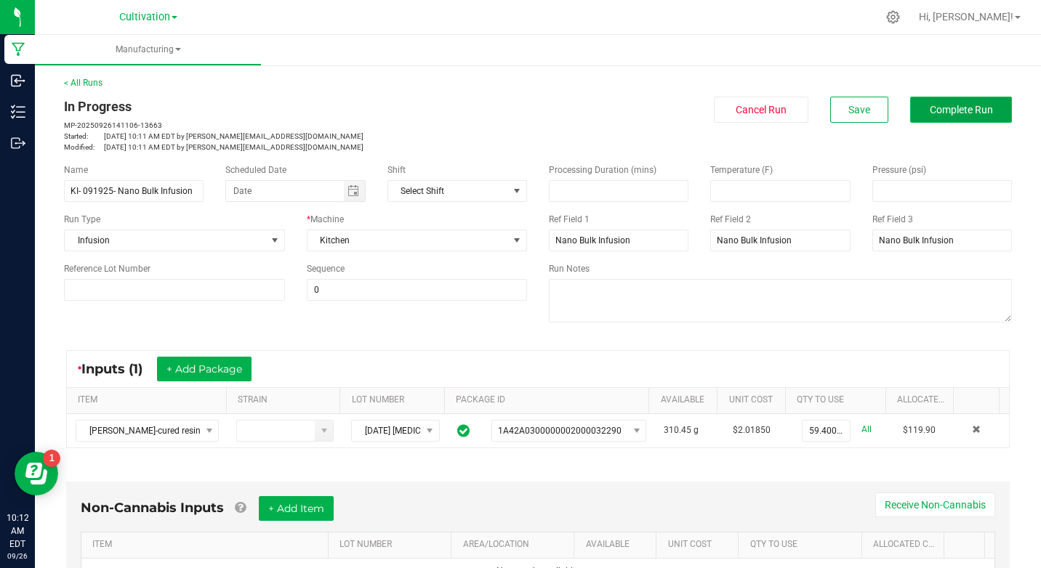
click at [929, 105] on span "Complete Run" at bounding box center [960, 110] width 63 height 12
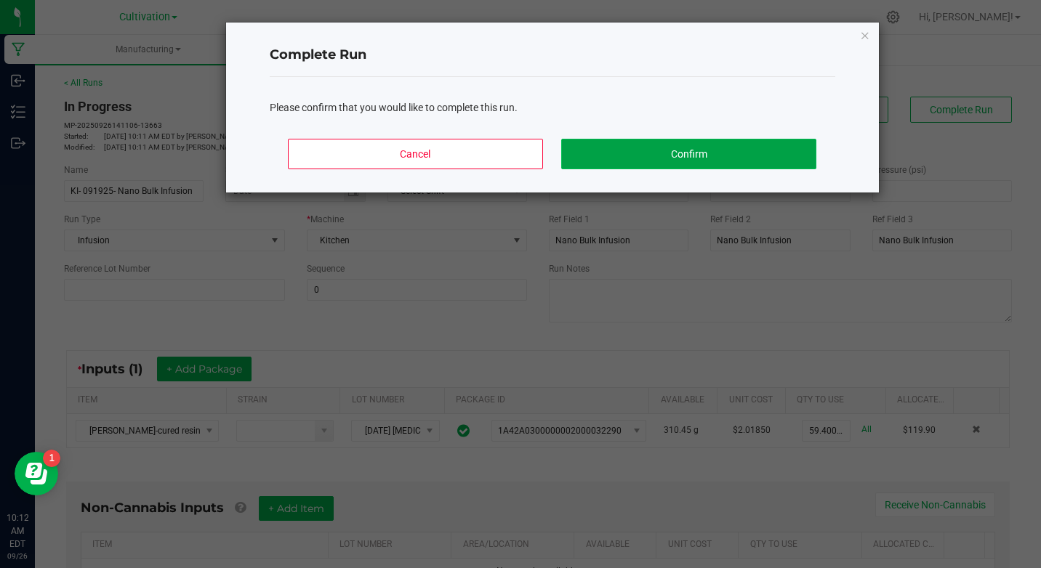
click at [743, 148] on button "Confirm" at bounding box center [688, 154] width 254 height 31
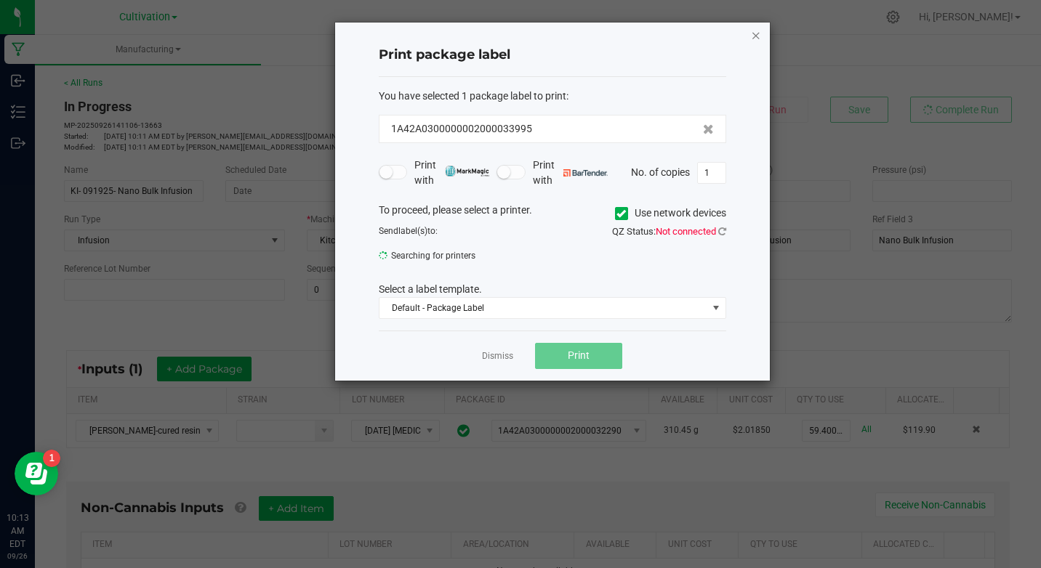
click at [750, 35] on div "Print package label You have selected 1 package label to print : 1A42A030000000…" at bounding box center [552, 202] width 435 height 358
click at [754, 37] on icon "button" at bounding box center [756, 34] width 10 height 17
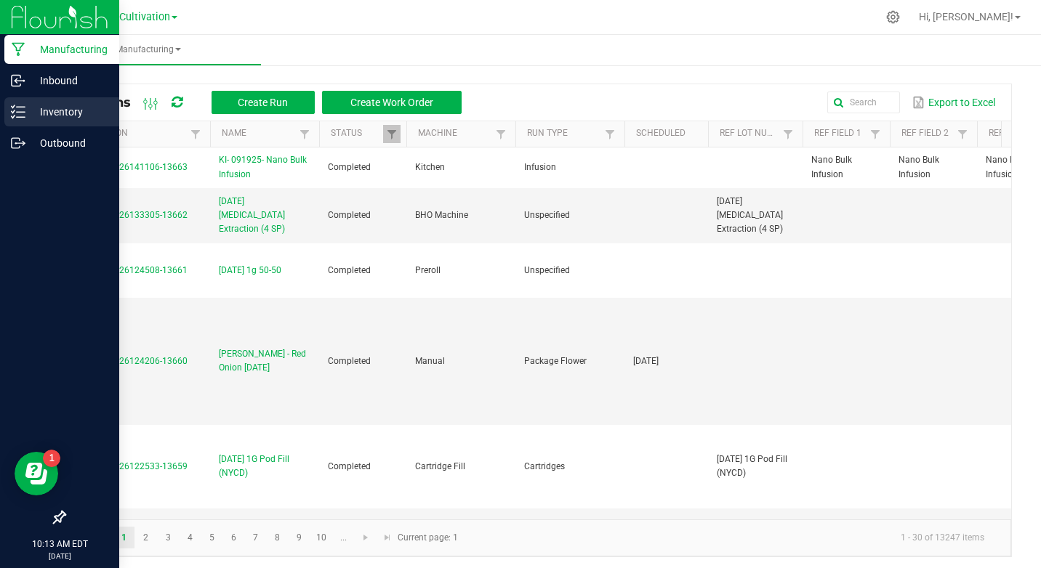
click at [78, 112] on p "Inventory" at bounding box center [68, 111] width 87 height 17
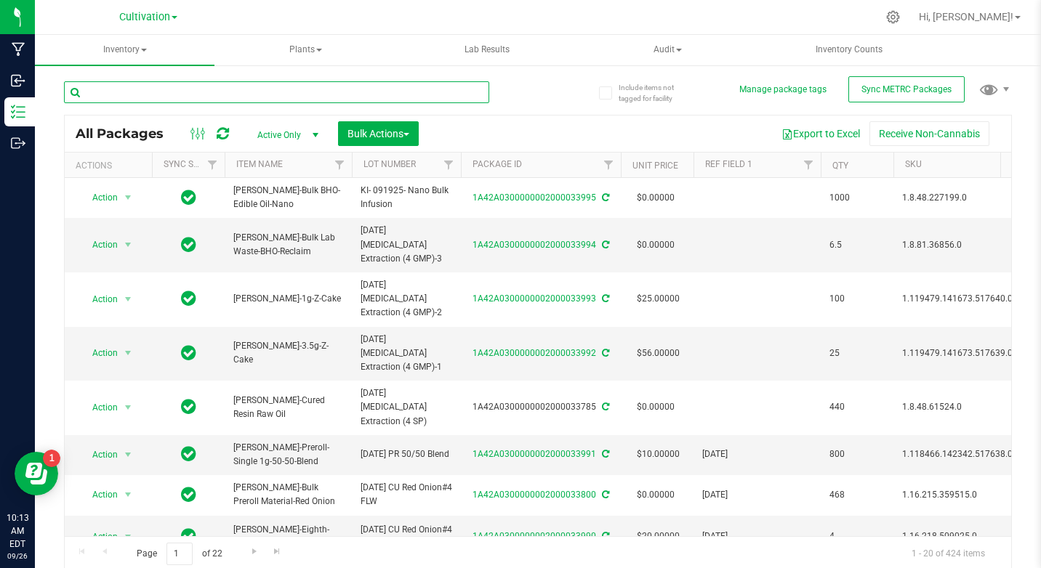
click at [217, 100] on input "text" at bounding box center [276, 92] width 425 height 22
type input "nano"
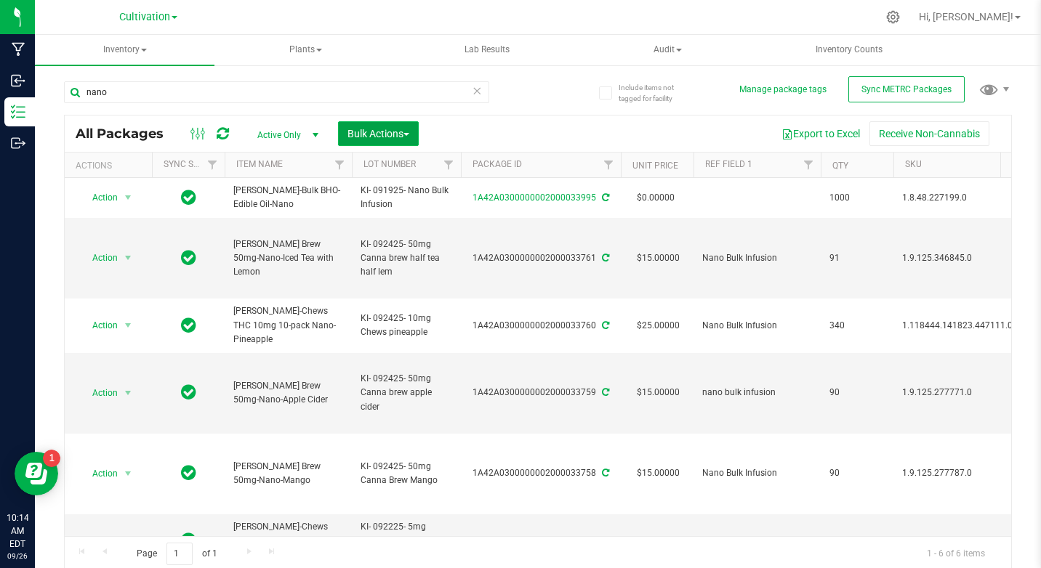
click at [376, 139] on span "Bulk Actions" at bounding box center [378, 134] width 62 height 12
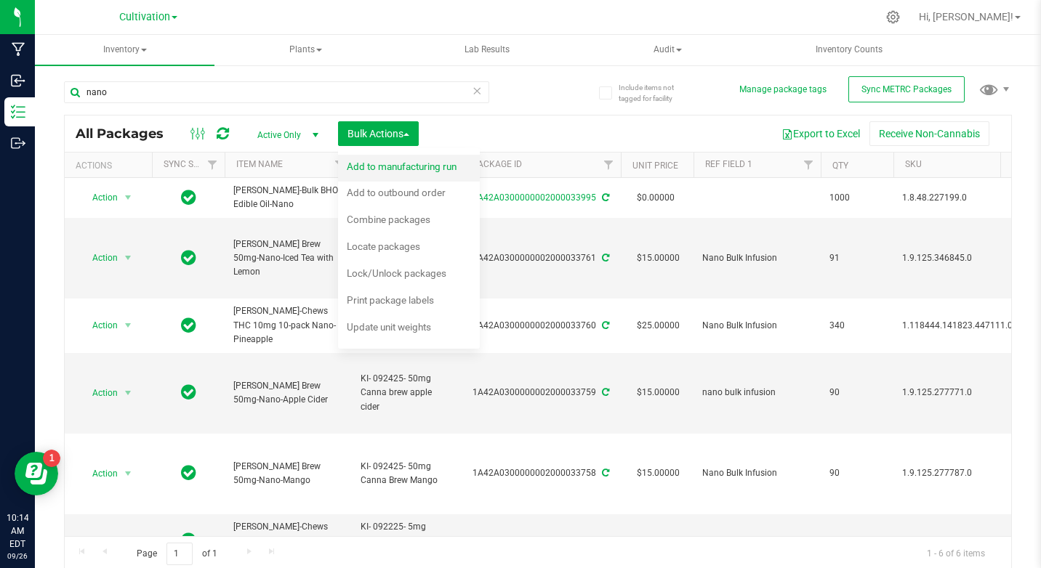
click at [397, 163] on span "Add to manufacturing run" at bounding box center [402, 167] width 110 height 12
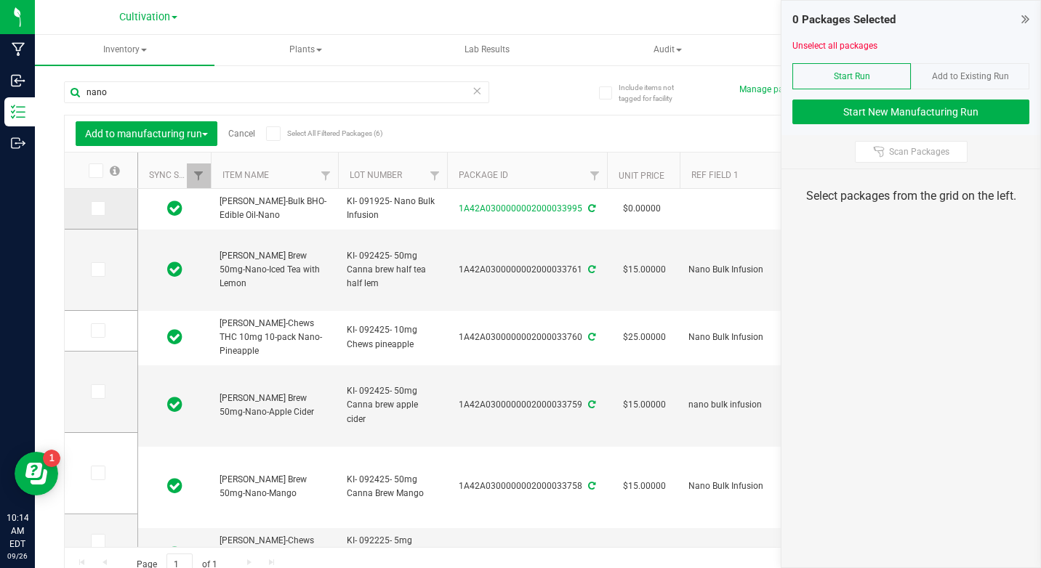
click at [98, 209] on icon at bounding box center [96, 209] width 9 height 0
click at [0, 0] on input "checkbox" at bounding box center [0, 0] width 0 height 0
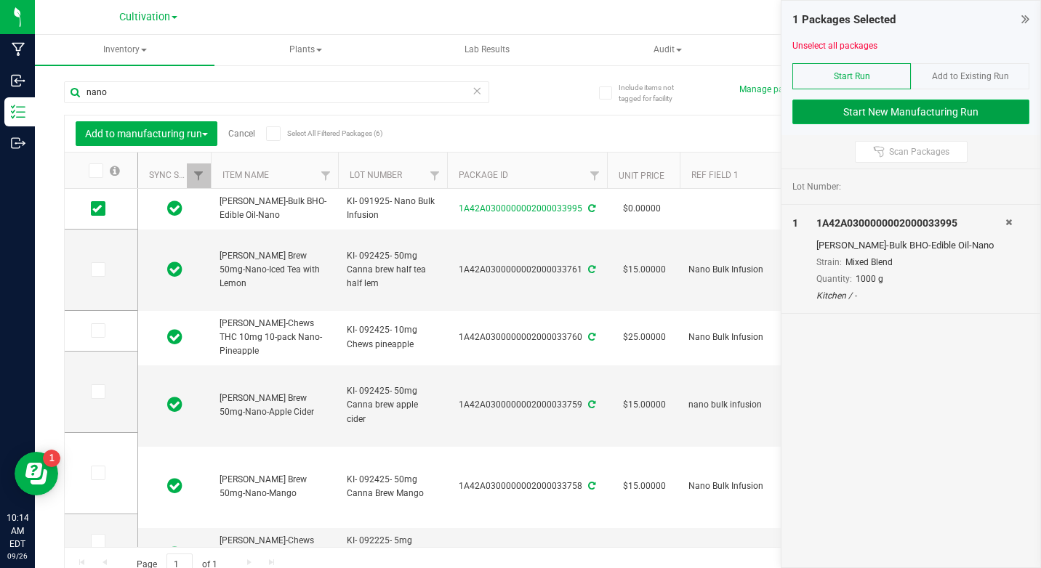
click at [855, 117] on button "Start New Manufacturing Run" at bounding box center [910, 112] width 237 height 25
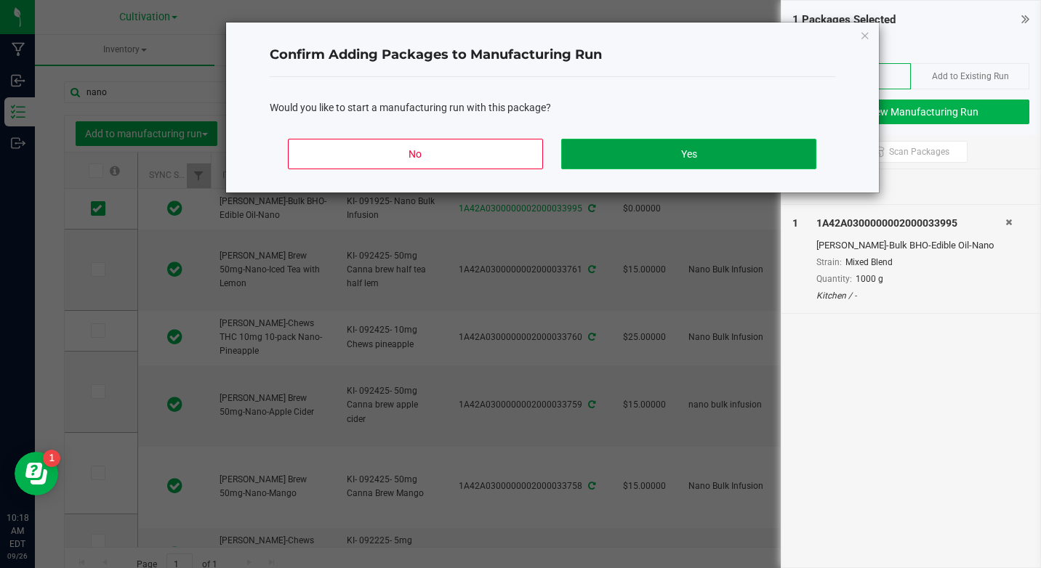
click at [791, 153] on button "Yes" at bounding box center [688, 154] width 254 height 31
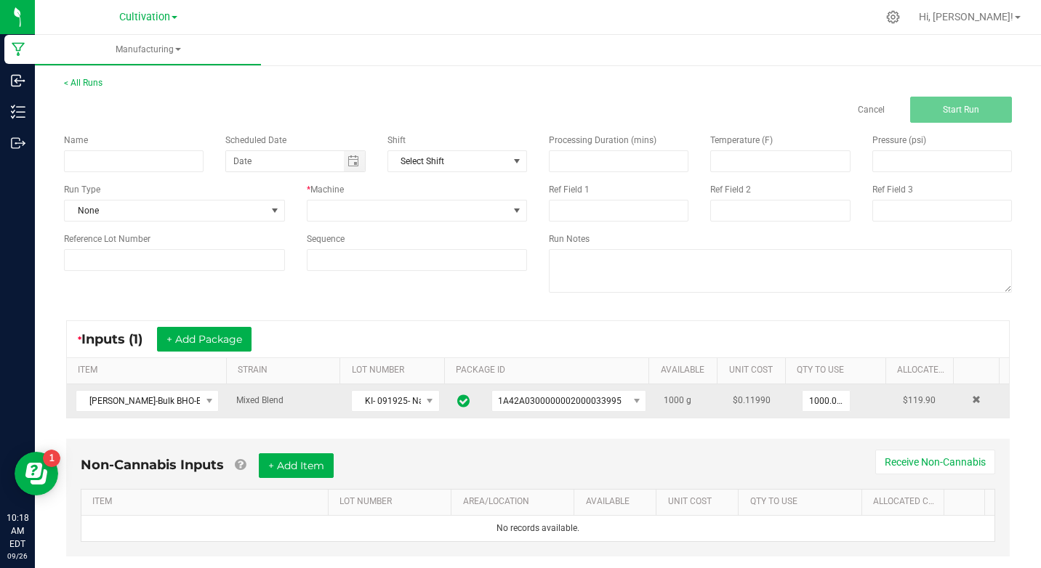
click at [798, 386] on td "1000.0000 g" at bounding box center [843, 400] width 101 height 33
click at [812, 396] on input "1000" at bounding box center [825, 401] width 47 height 20
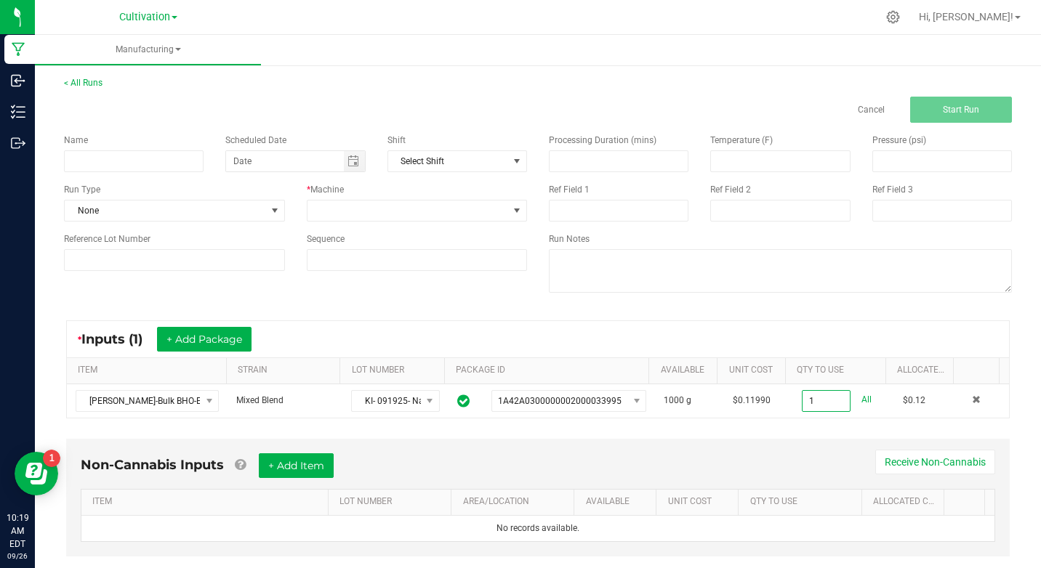
type input "1.0000 g"
click at [77, 142] on span "Name" at bounding box center [76, 140] width 24 height 10
click at [84, 148] on div "Name" at bounding box center [133, 153] width 161 height 39
click at [94, 155] on input at bounding box center [134, 161] width 140 height 22
type input "K"
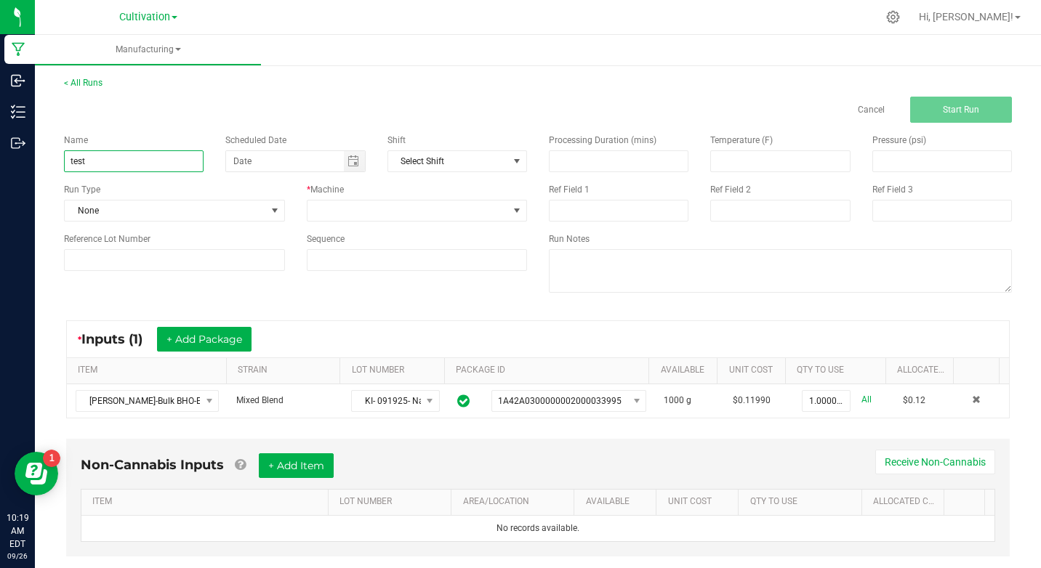
type input "test run"
click at [141, 213] on span "None" at bounding box center [165, 211] width 201 height 20
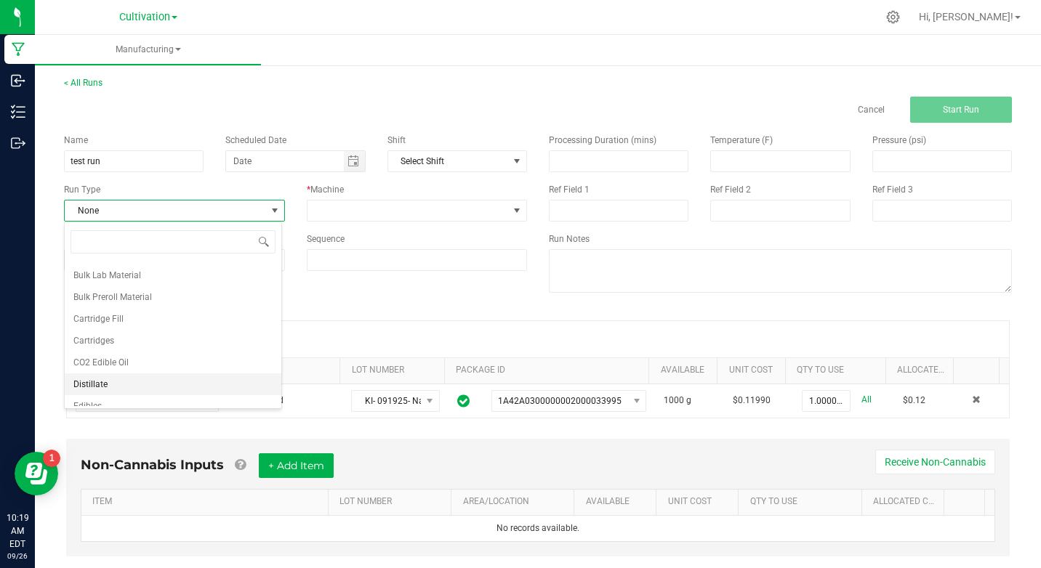
scroll to position [73, 0]
click at [153, 371] on li "Edibles" at bounding box center [173, 374] width 217 height 22
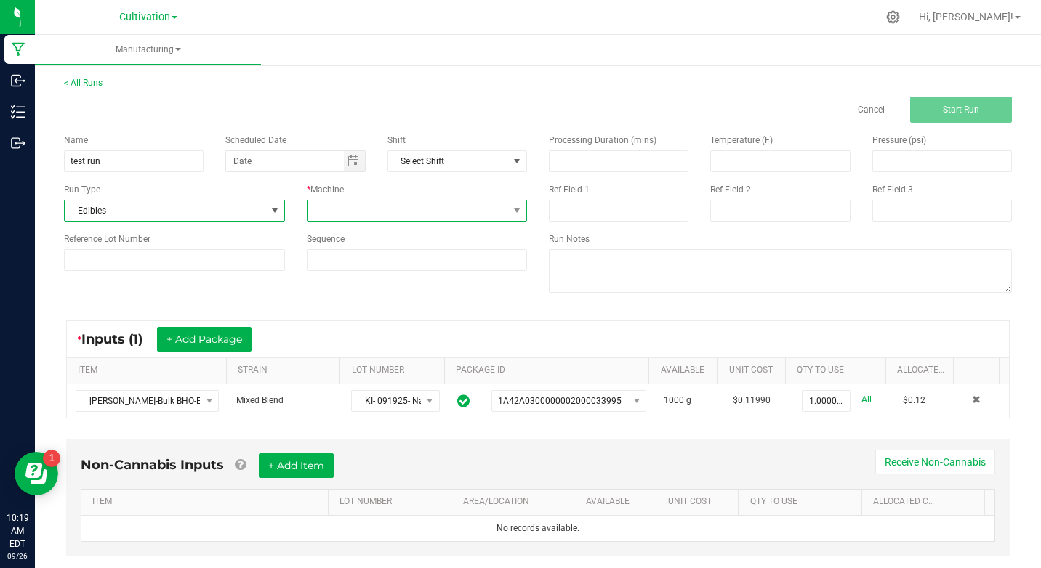
click at [358, 219] on span at bounding box center [407, 211] width 201 height 20
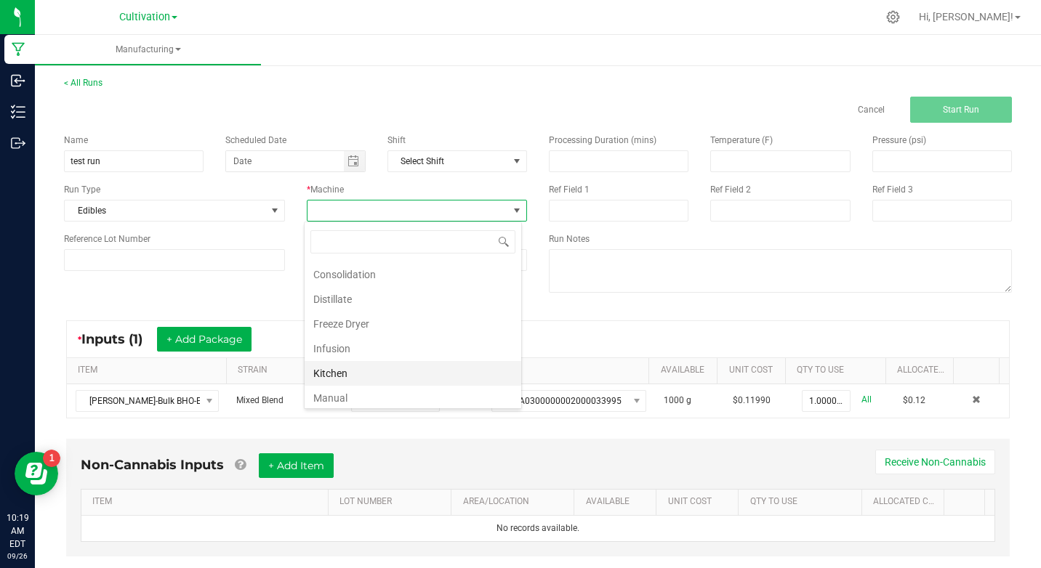
scroll to position [145, 0]
click at [354, 304] on li "Kitchen" at bounding box center [412, 300] width 217 height 25
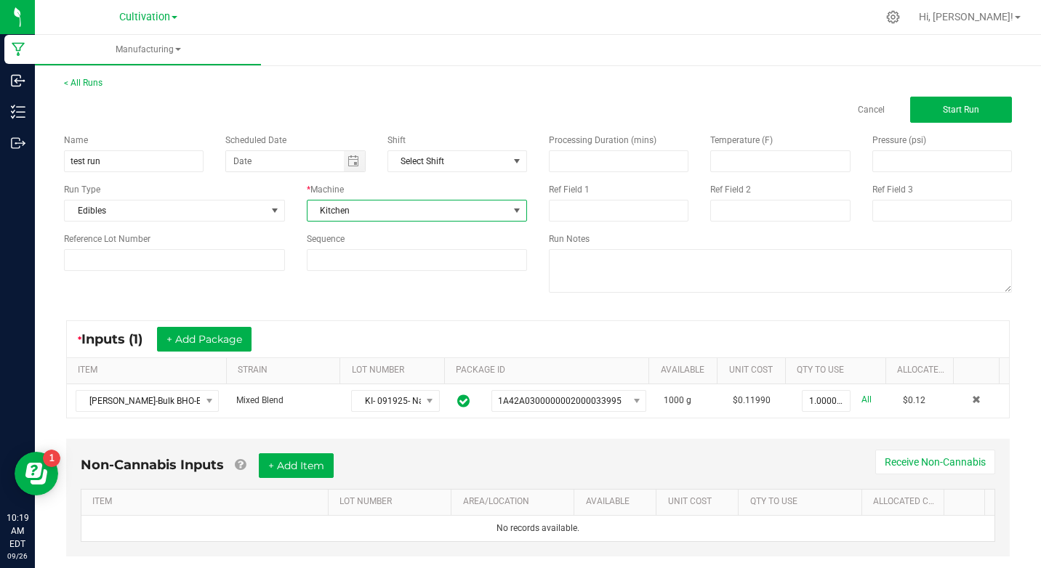
click at [585, 326] on div "* Inputs (1) + Add Package" at bounding box center [538, 339] width 942 height 36
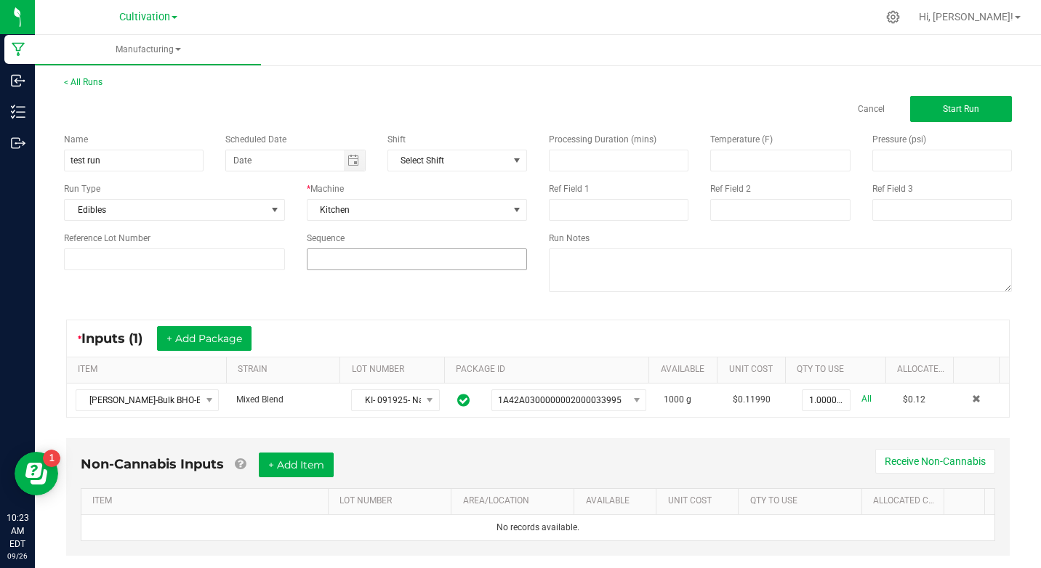
scroll to position [0, 0]
click at [942, 105] on span "Start Run" at bounding box center [960, 110] width 36 height 10
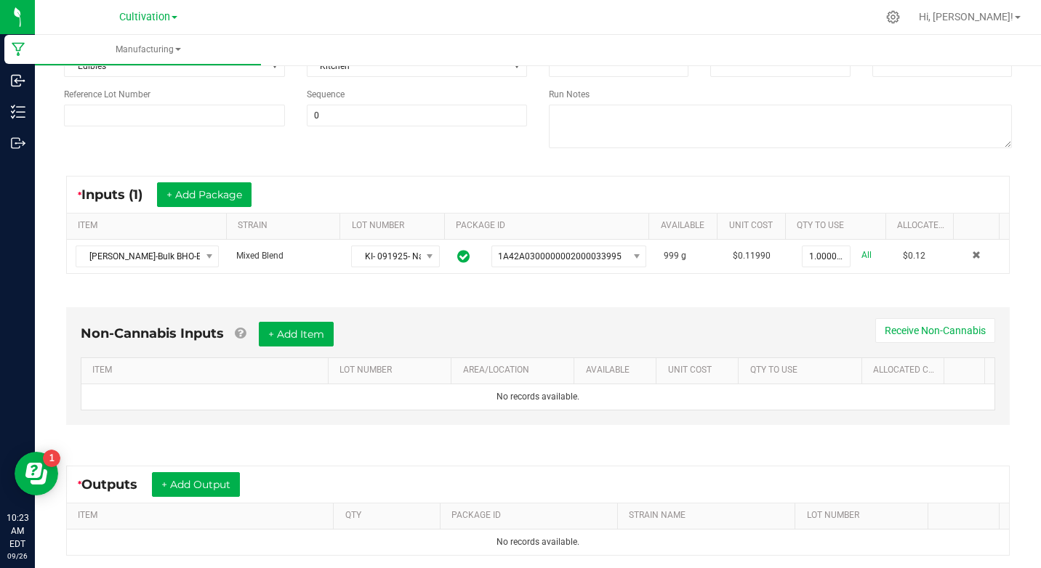
scroll to position [328, 0]
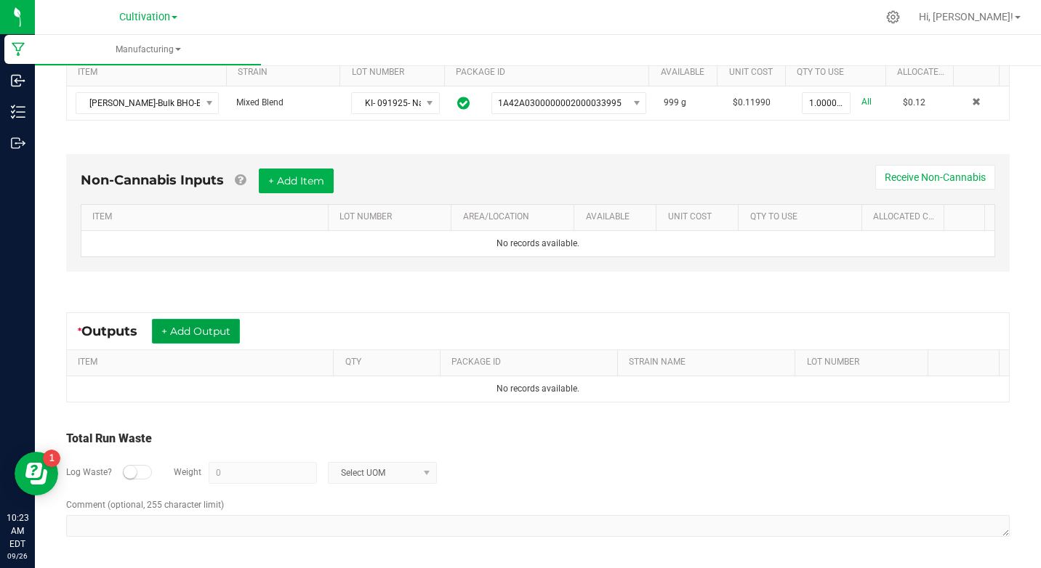
click at [232, 337] on button "+ Add Output" at bounding box center [196, 331] width 88 height 25
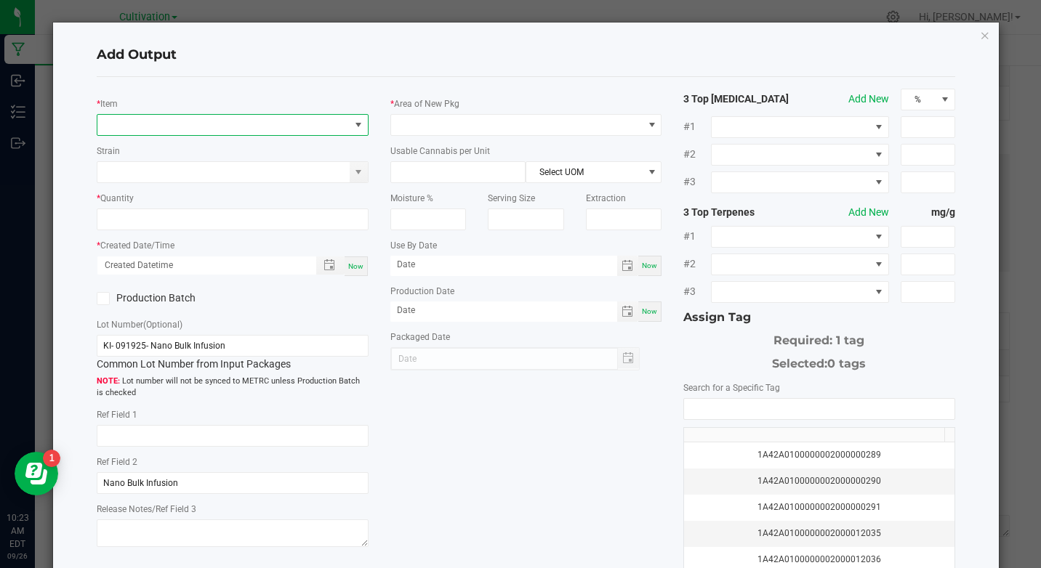
click at [212, 129] on span "NO DATA FOUND" at bounding box center [222, 125] width 251 height 20
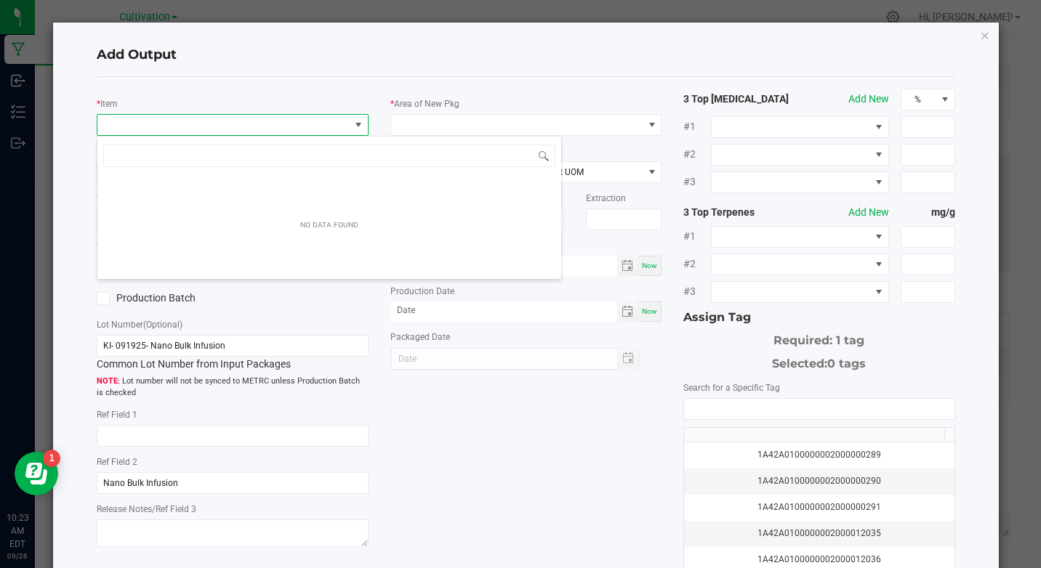
scroll to position [22, 268]
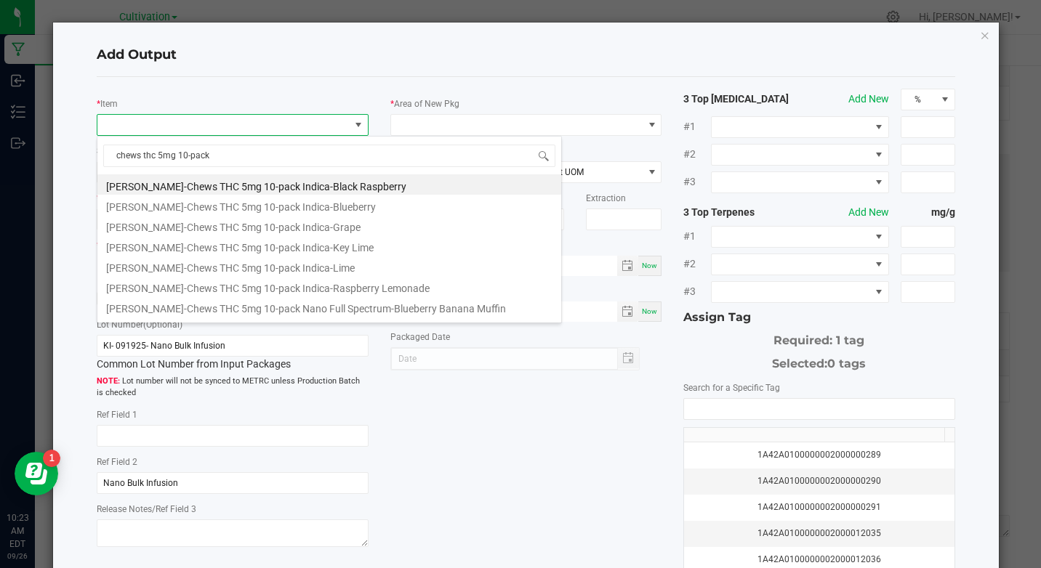
type input "chews thc 5mg 10-pack-"
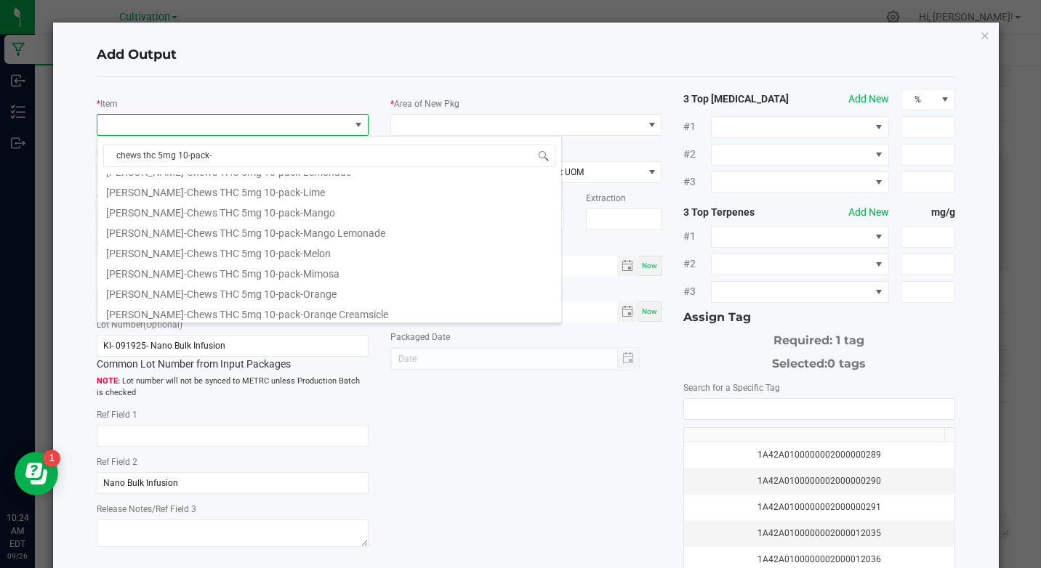
scroll to position [872, 0]
click at [358, 86] on div "* Item Strain * Quantity * Created Date/Time Now Production Batch Lot Number (O…" at bounding box center [525, 349] width 857 height 544
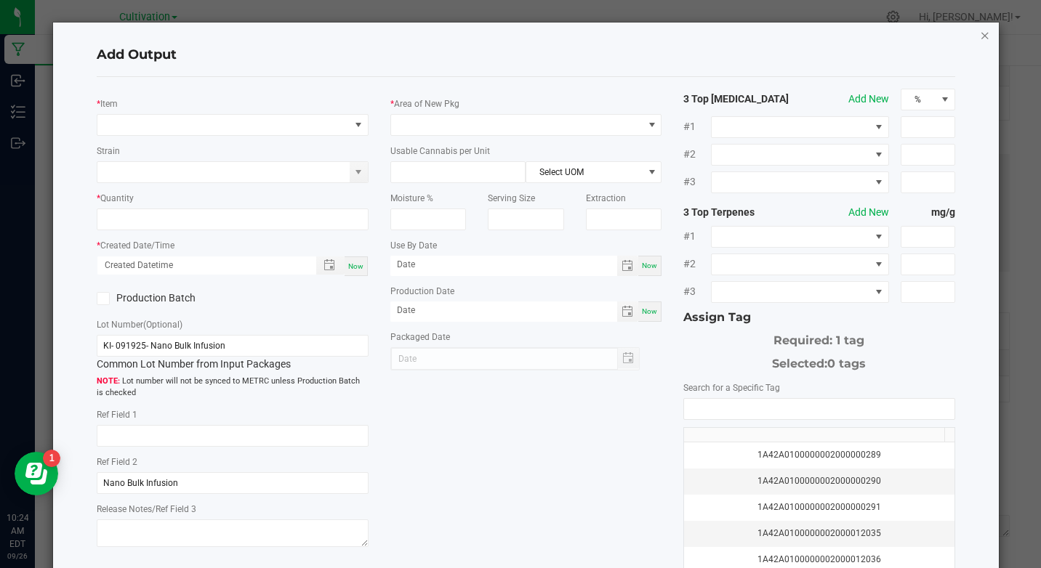
click at [980, 33] on icon "button" at bounding box center [985, 34] width 10 height 17
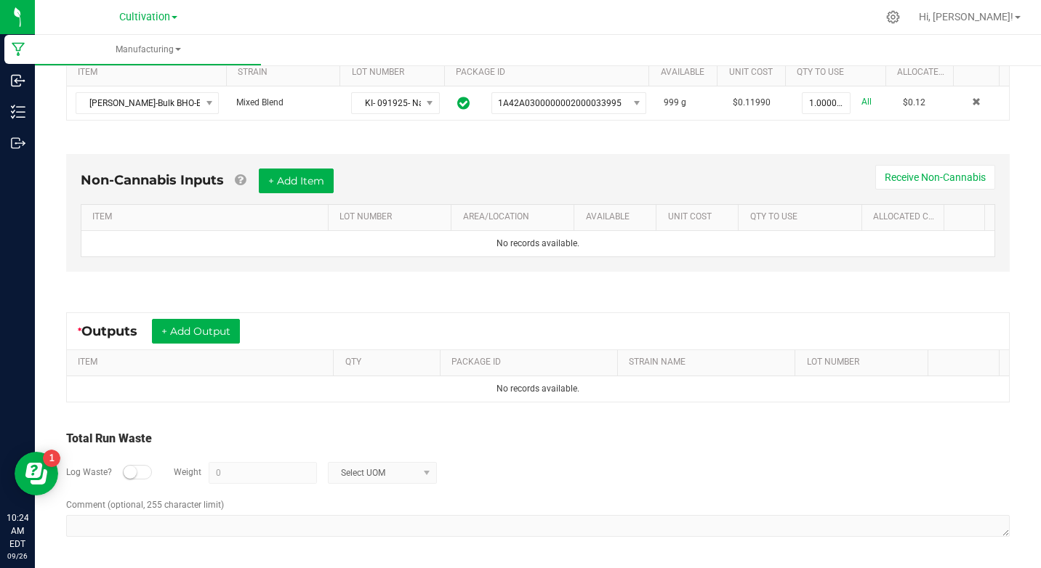
click at [957, 331] on div "* Outputs + Add Output" at bounding box center [538, 331] width 942 height 36
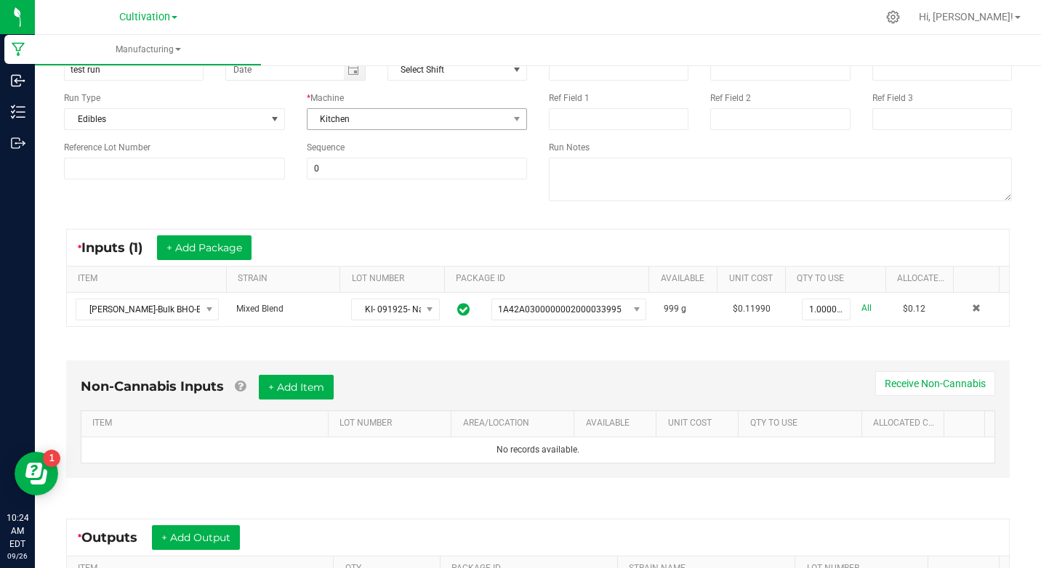
scroll to position [0, 0]
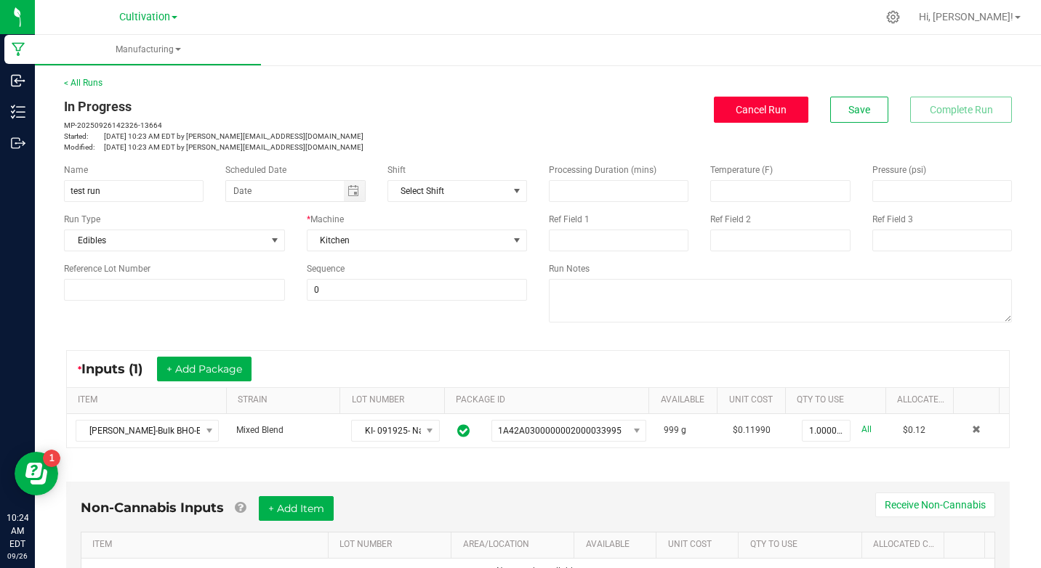
click at [762, 114] on span "Cancel Run" at bounding box center [760, 110] width 51 height 12
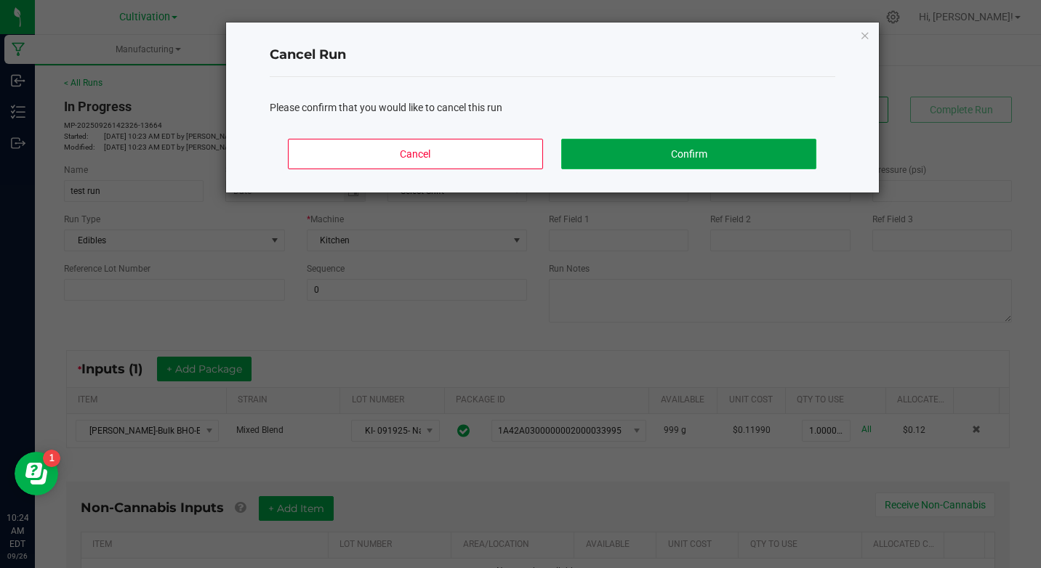
click at [596, 144] on button "Confirm" at bounding box center [688, 154] width 254 height 31
